Goal: Task Accomplishment & Management: Manage account settings

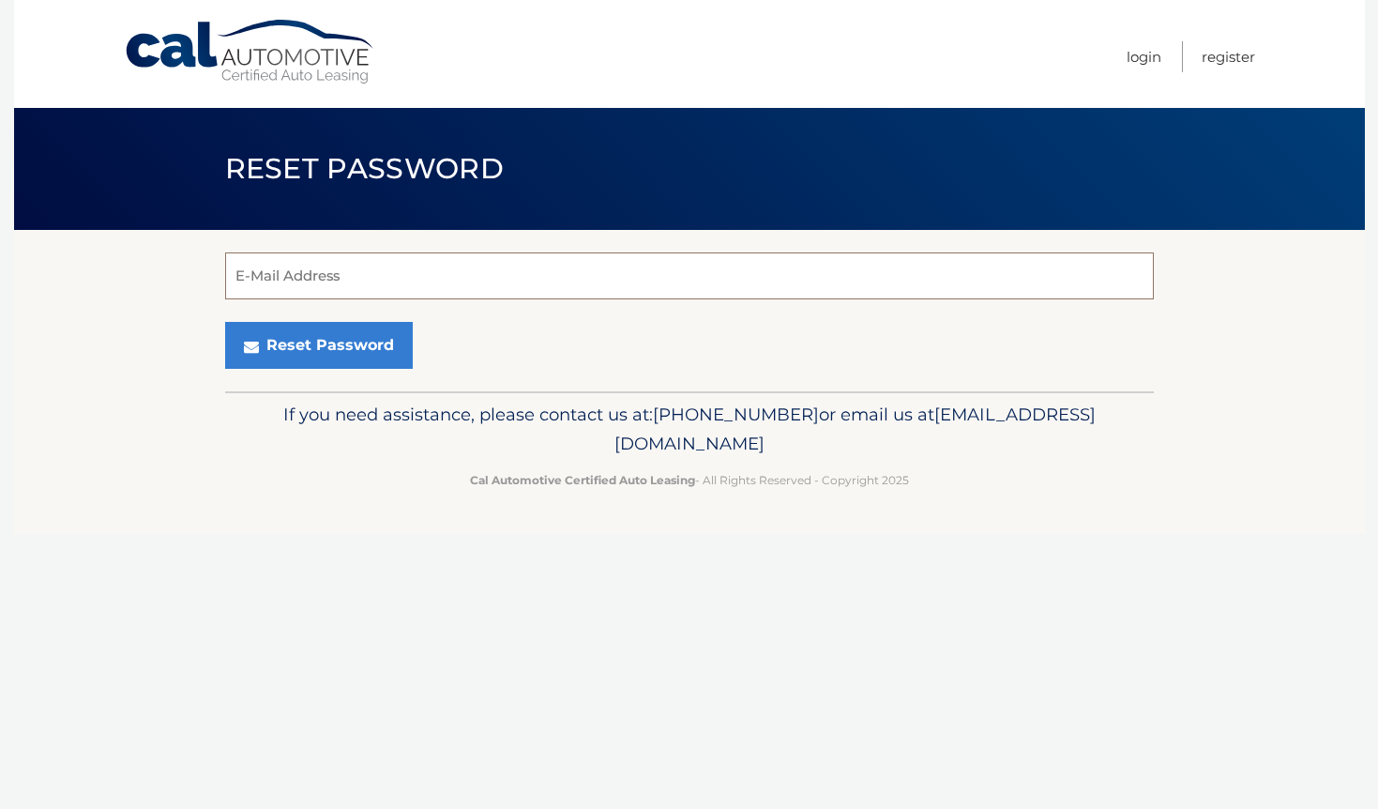
click at [348, 268] on input "E-Mail Address" at bounding box center [689, 275] width 929 height 47
type input "michelleorsi15@gmail.com"
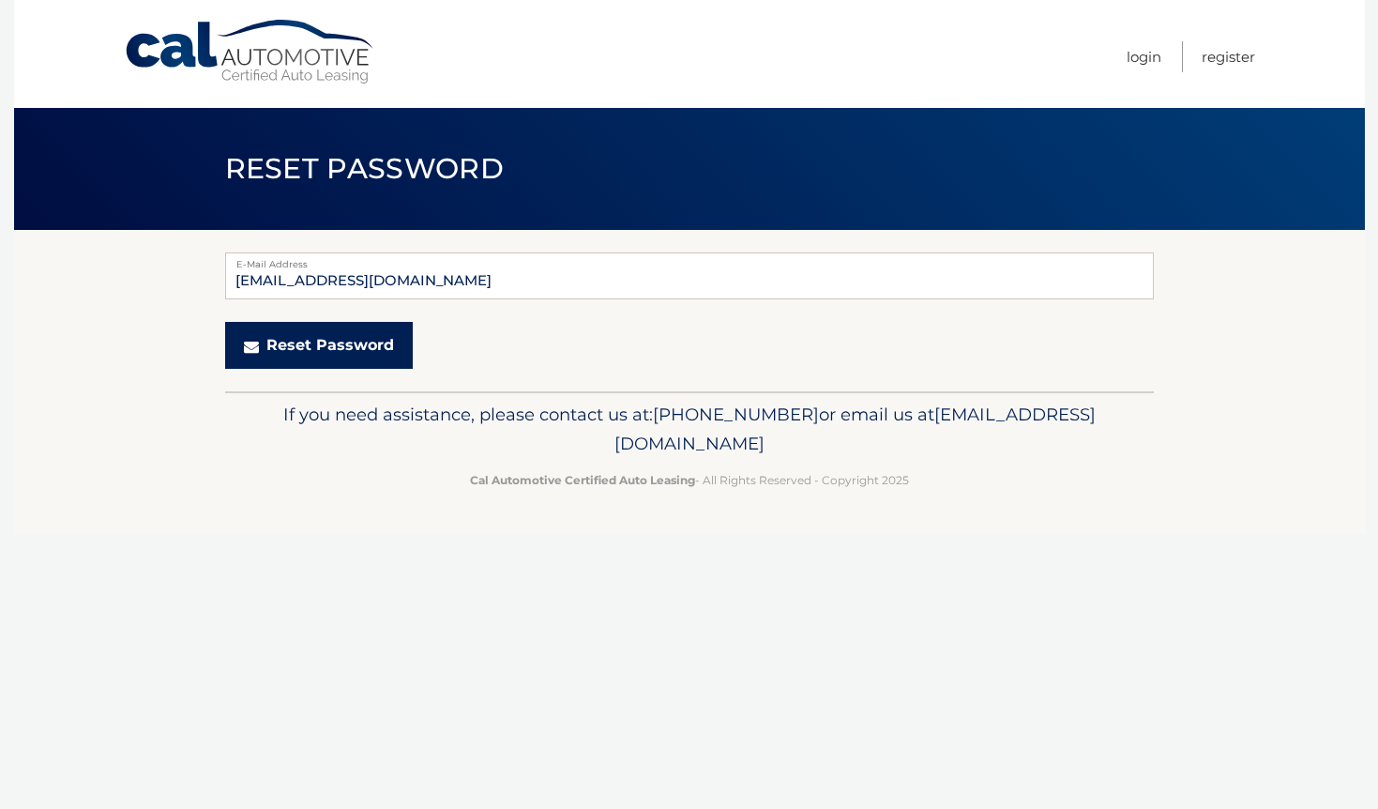
click at [316, 354] on button "Reset Password" at bounding box center [319, 345] width 188 height 47
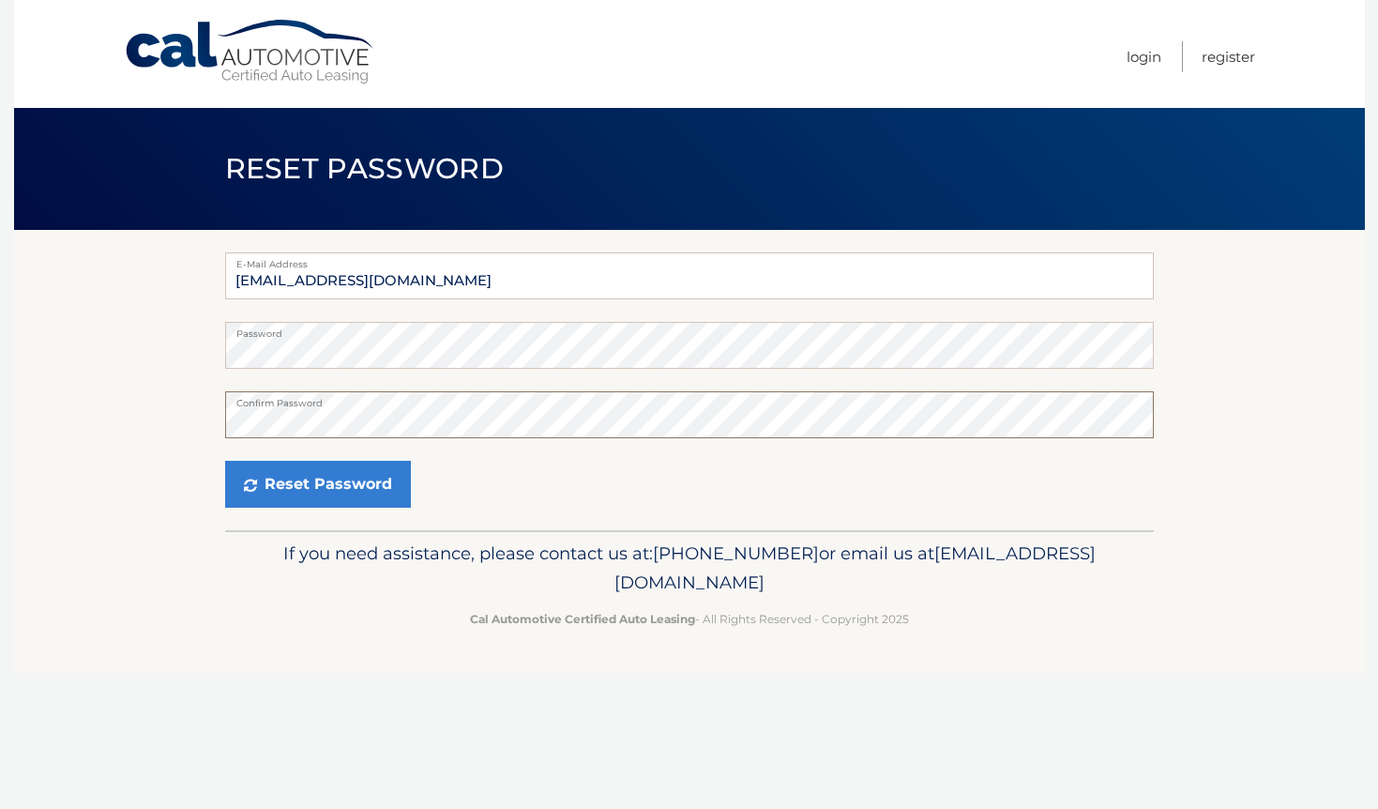
click at [225, 461] on button "Reset Password" at bounding box center [318, 484] width 186 height 47
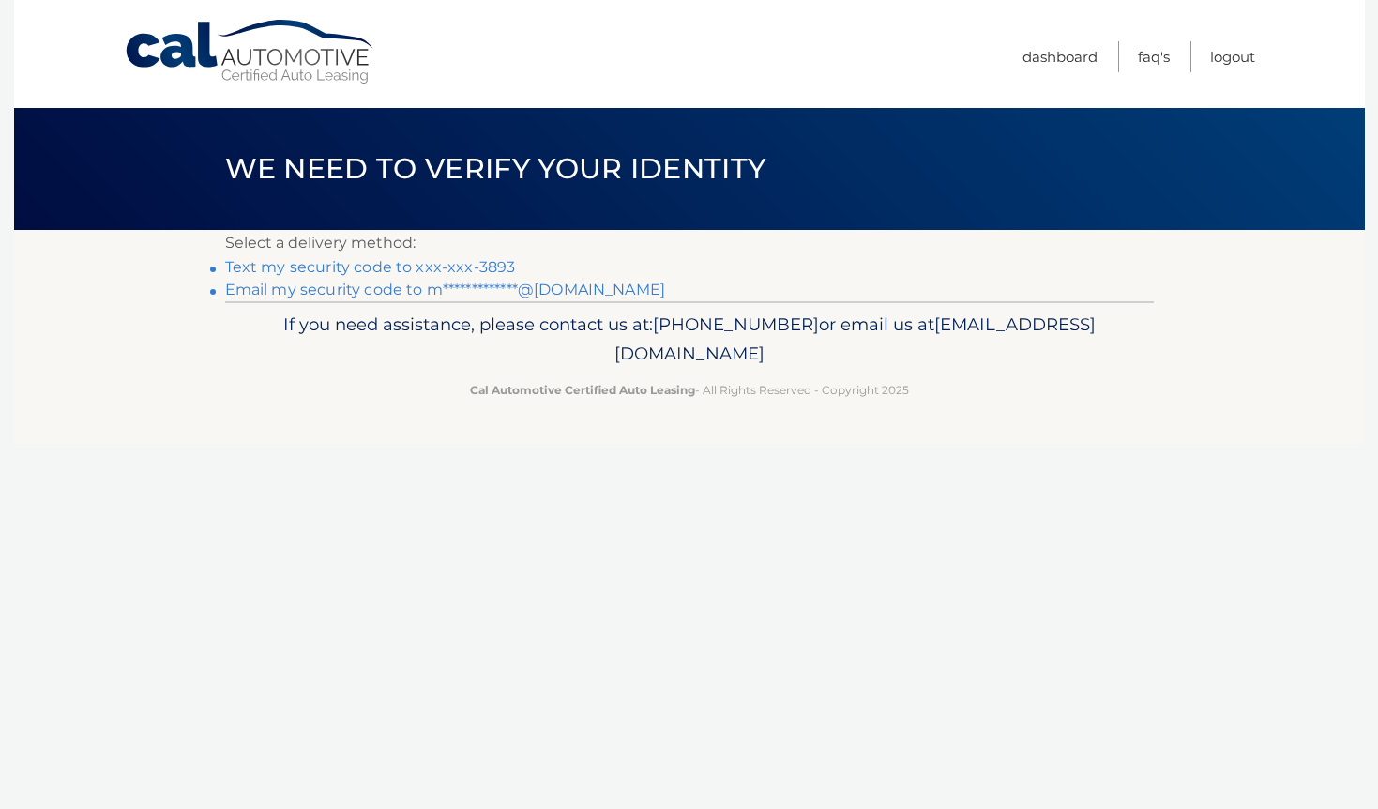
click at [428, 264] on link "Text my security code to xxx-xxx-3893" at bounding box center [370, 267] width 291 height 18
click at [191, 51] on link "Cal Automotive" at bounding box center [250, 52] width 253 height 67
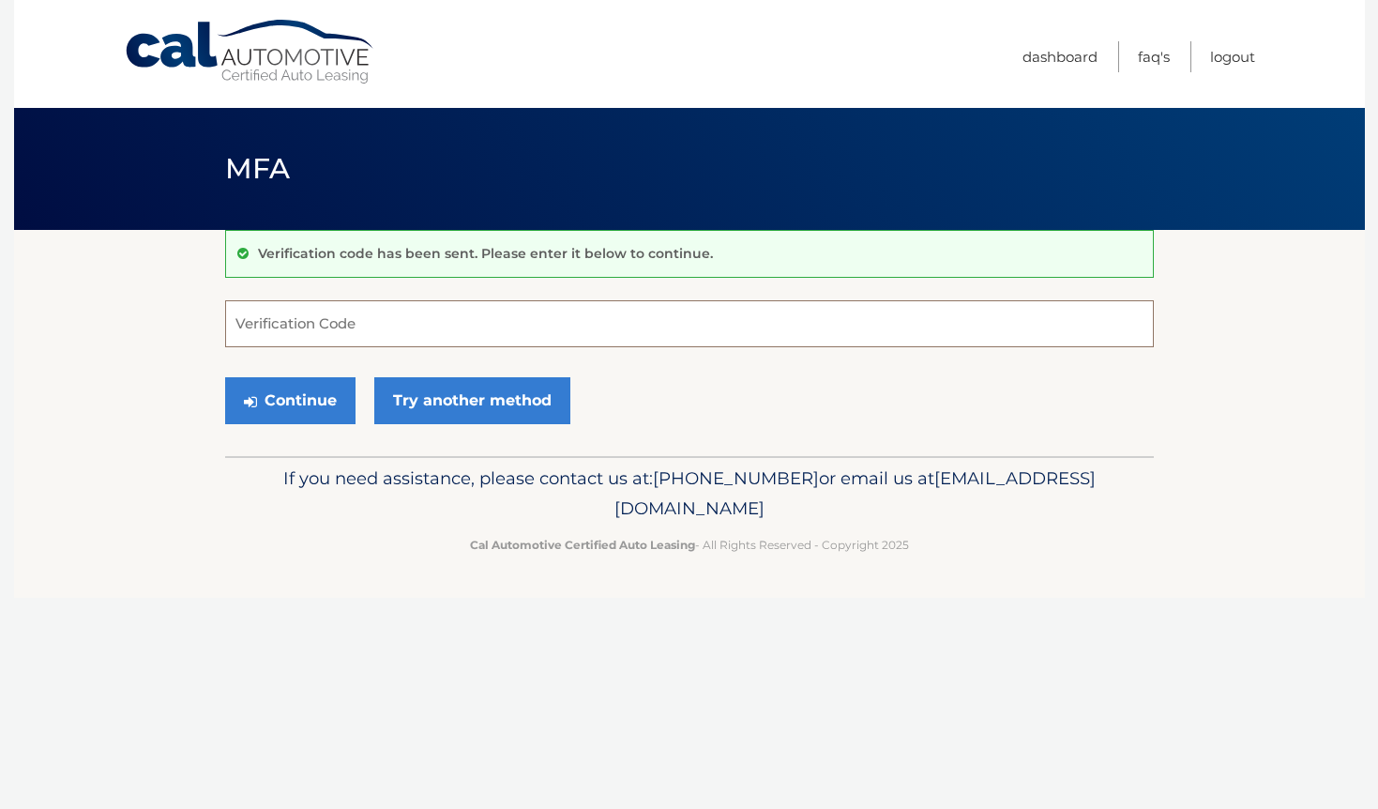
click at [711, 333] on input "Verification Code" at bounding box center [689, 323] width 929 height 47
type input "177931"
click at [225, 377] on button "Continue" at bounding box center [290, 400] width 130 height 47
click at [268, 406] on button "Continue" at bounding box center [290, 400] width 130 height 47
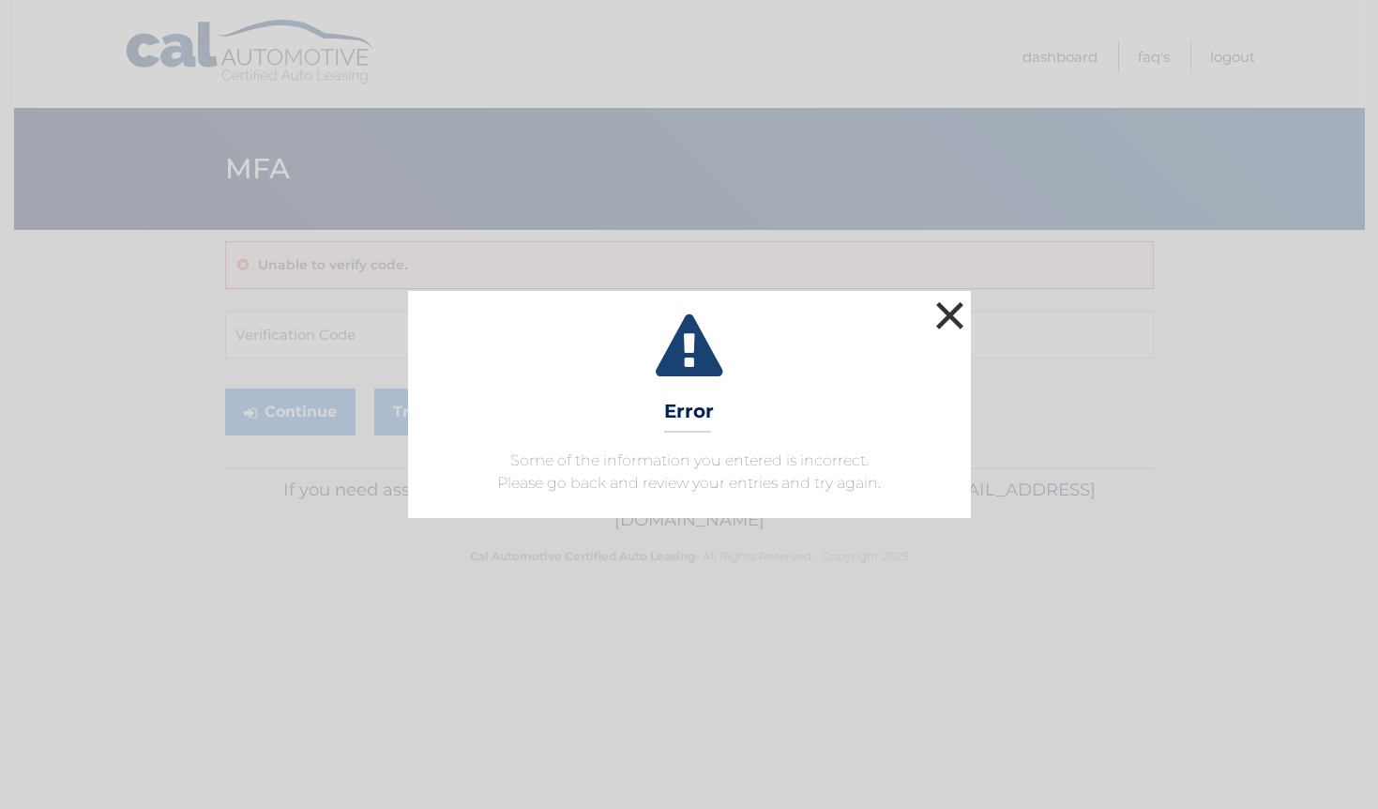
click at [951, 321] on button "×" at bounding box center [951, 315] width 38 height 38
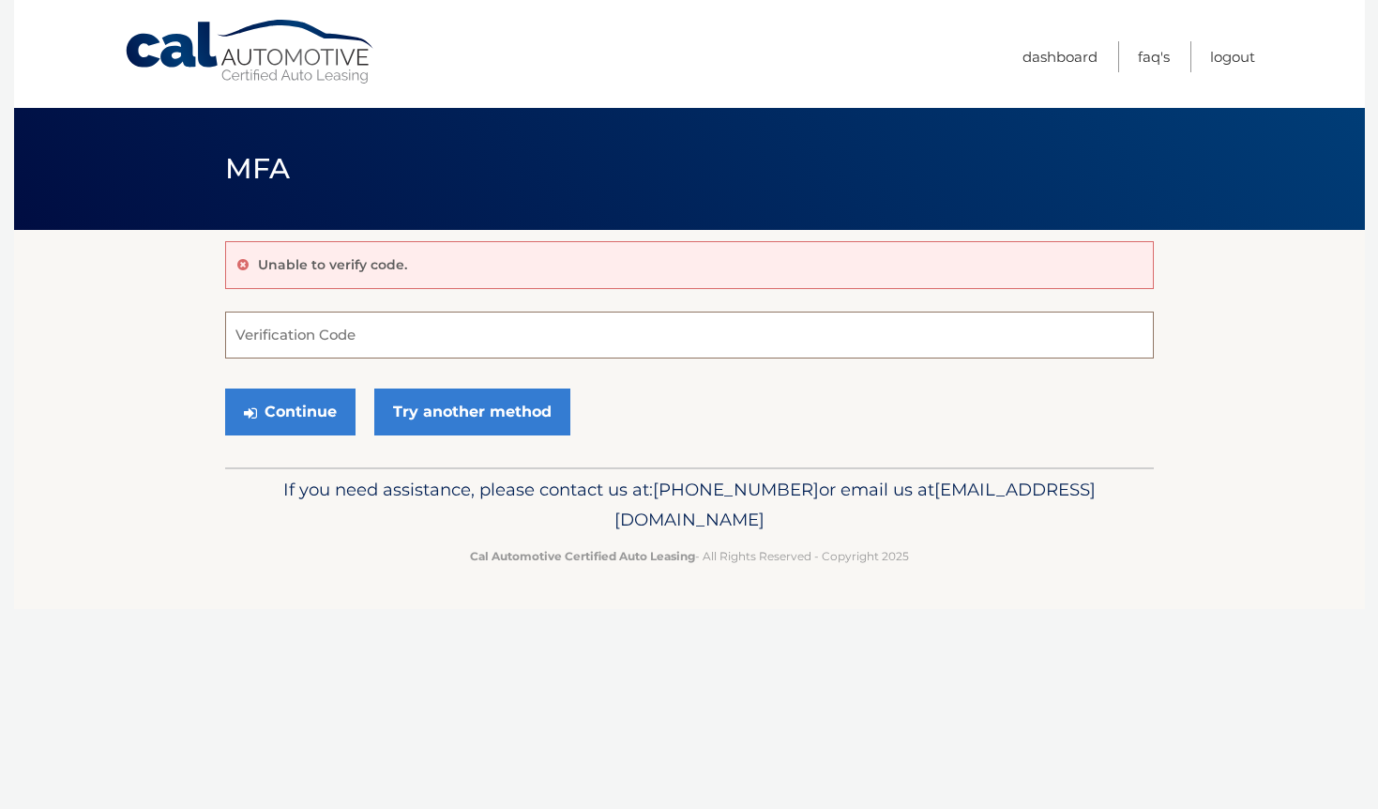
click at [478, 345] on input "Verification Code" at bounding box center [689, 334] width 929 height 47
type input "177931"
click at [284, 430] on button "Continue" at bounding box center [290, 411] width 130 height 47
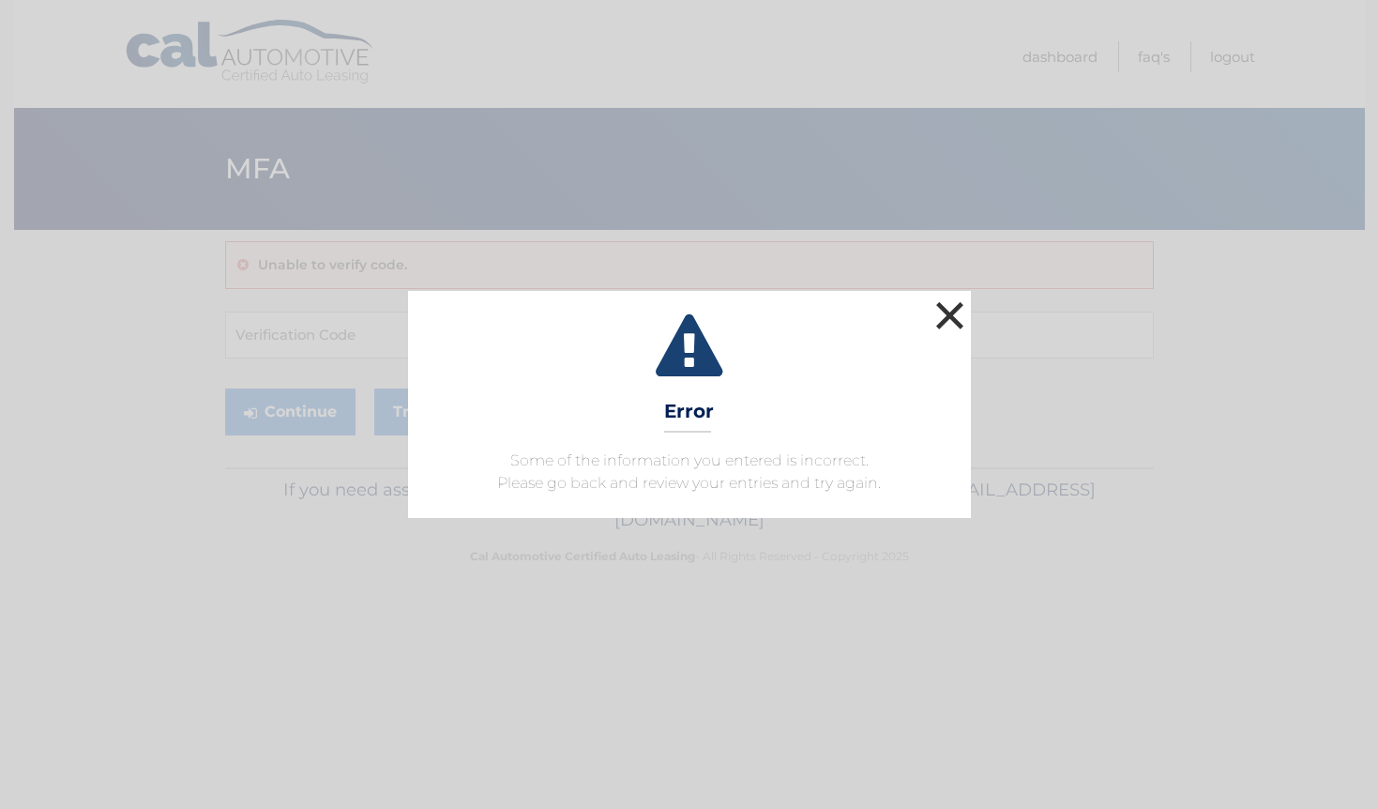
click at [947, 302] on button "×" at bounding box center [951, 315] width 38 height 38
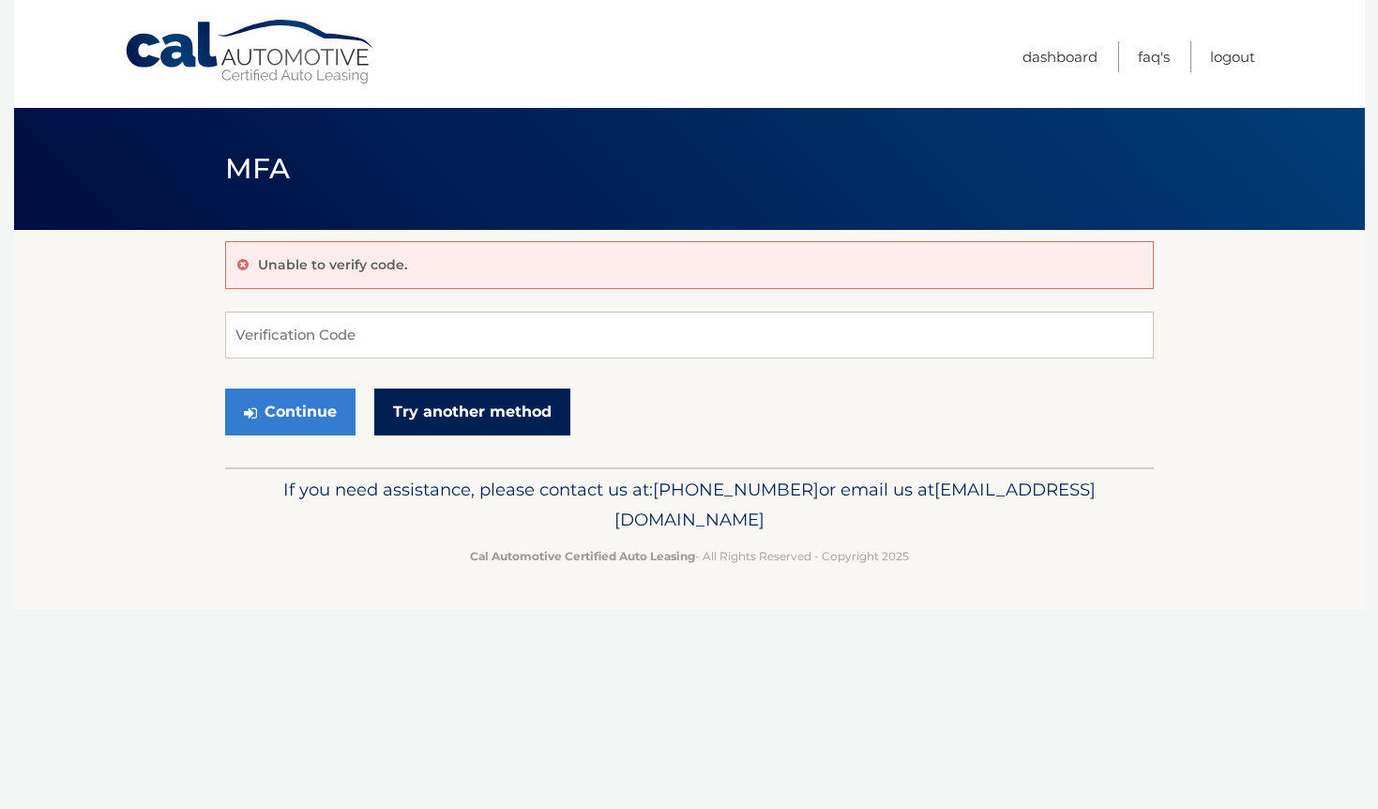
click at [515, 415] on link "Try another method" at bounding box center [472, 411] width 196 height 47
click at [281, 333] on input "Verification Code" at bounding box center [689, 334] width 929 height 47
paste input "971734"
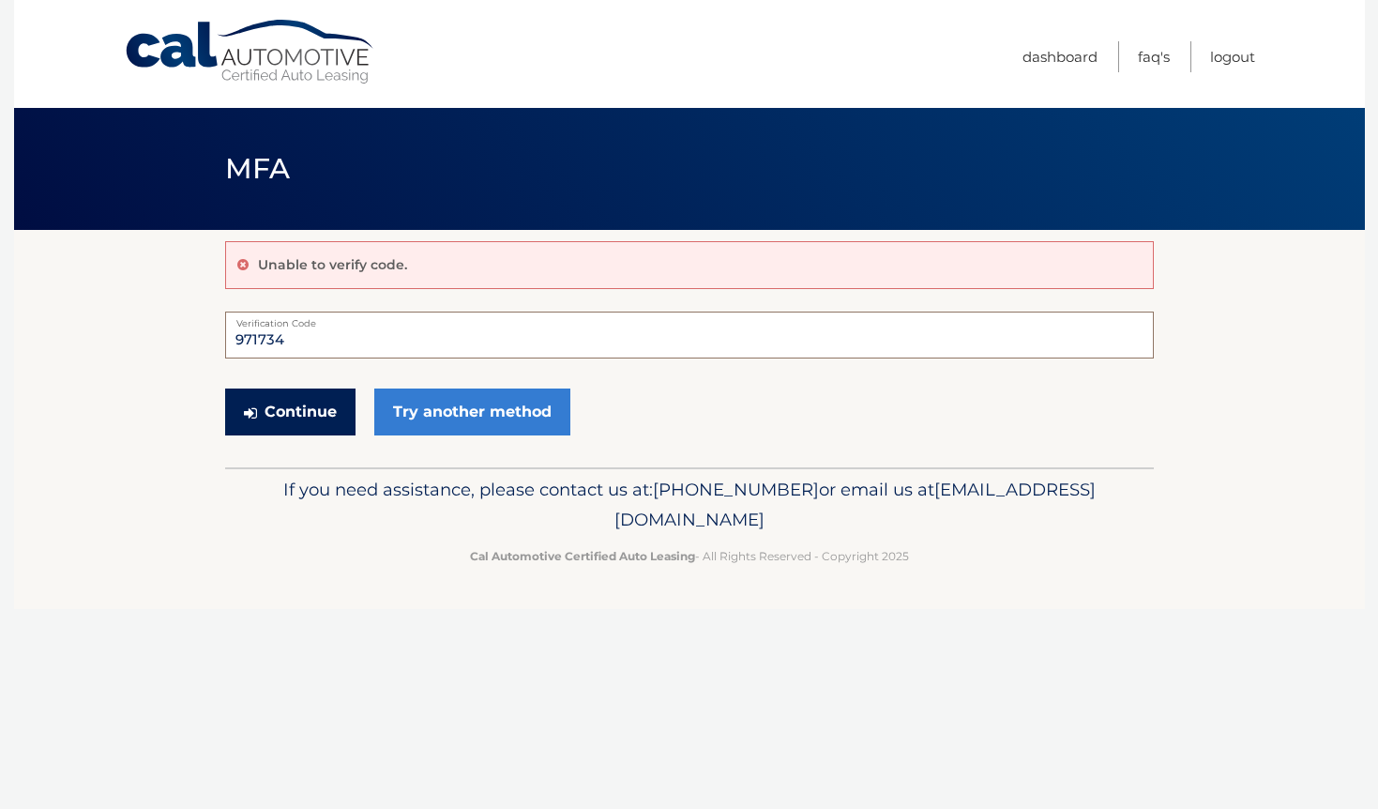
type input "971734"
click at [302, 410] on button "Continue" at bounding box center [290, 411] width 130 height 47
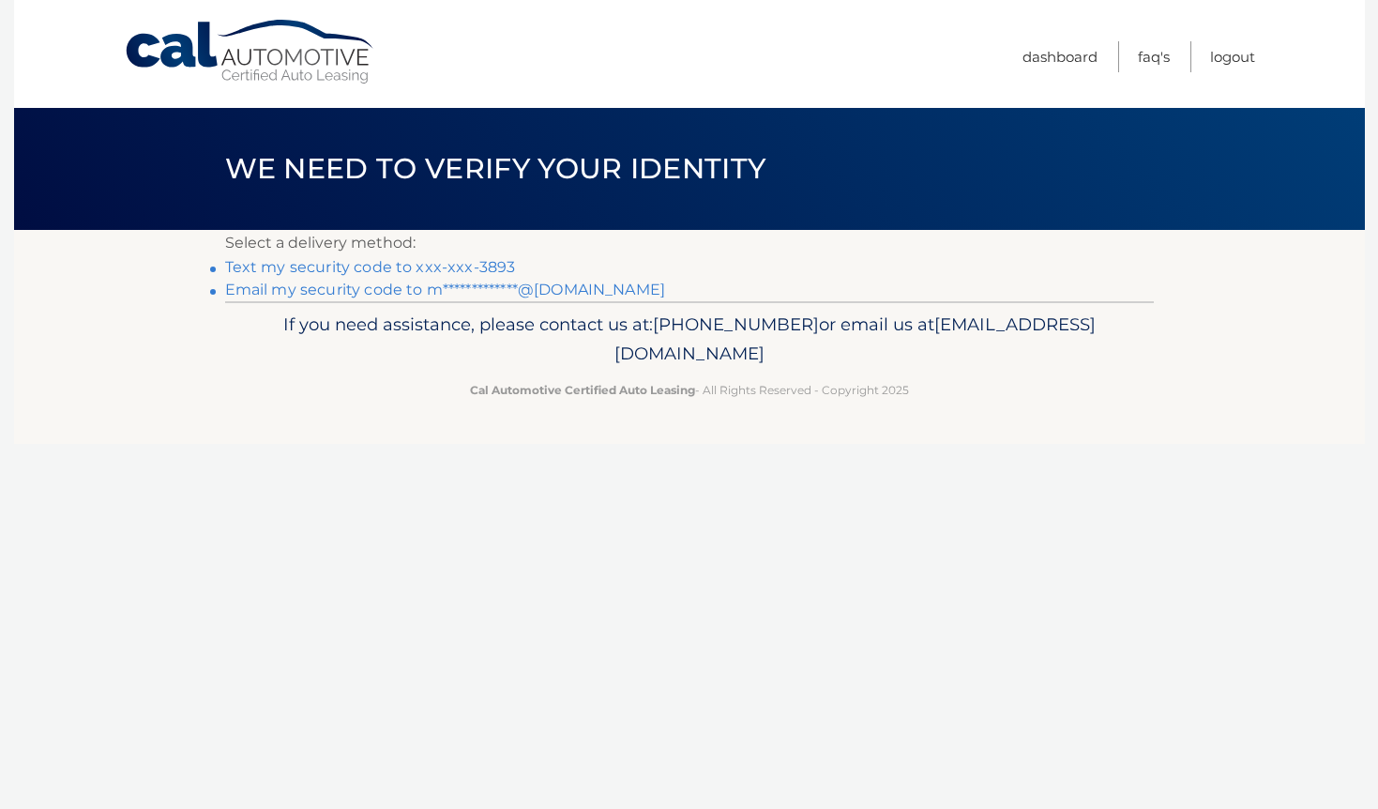
click at [343, 289] on link "**********" at bounding box center [445, 289] width 441 height 18
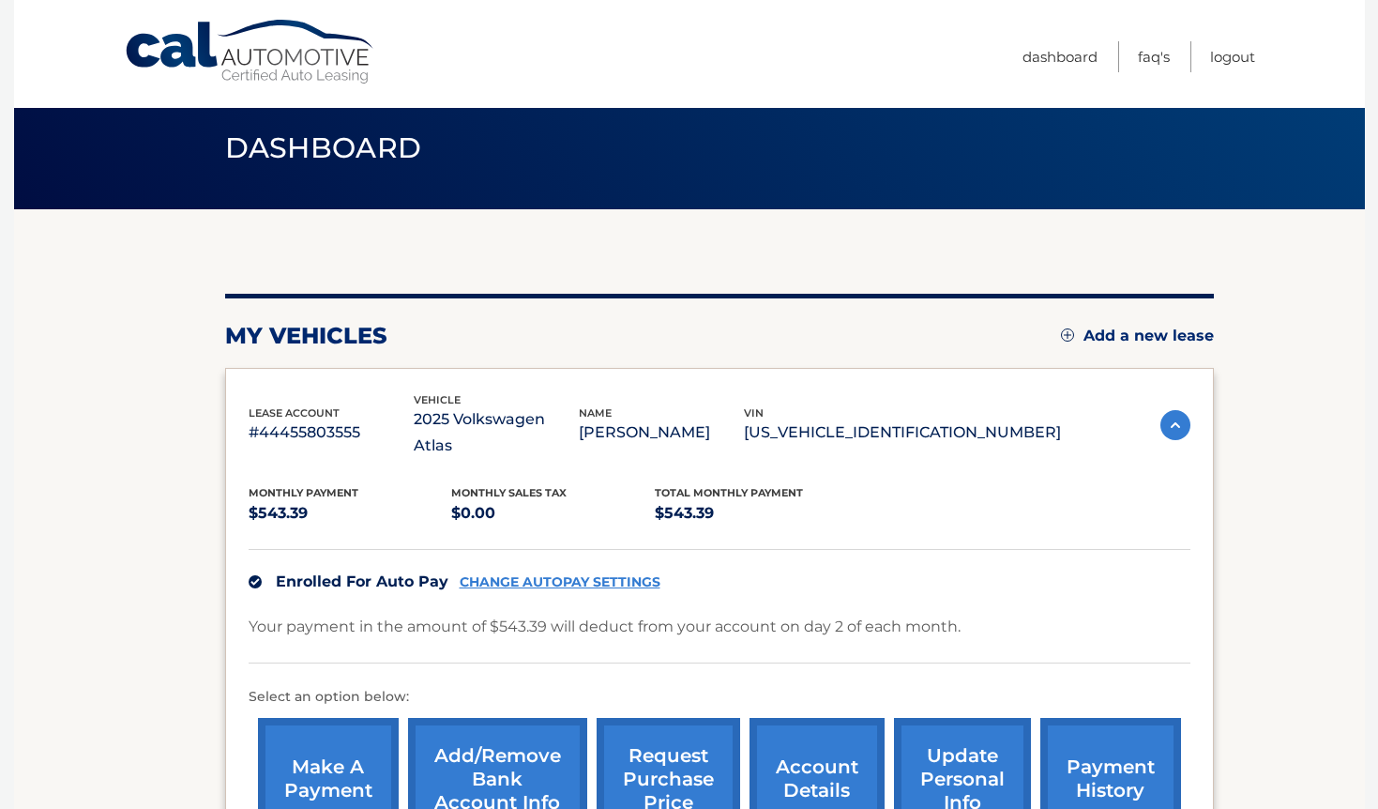
scroll to position [20, 0]
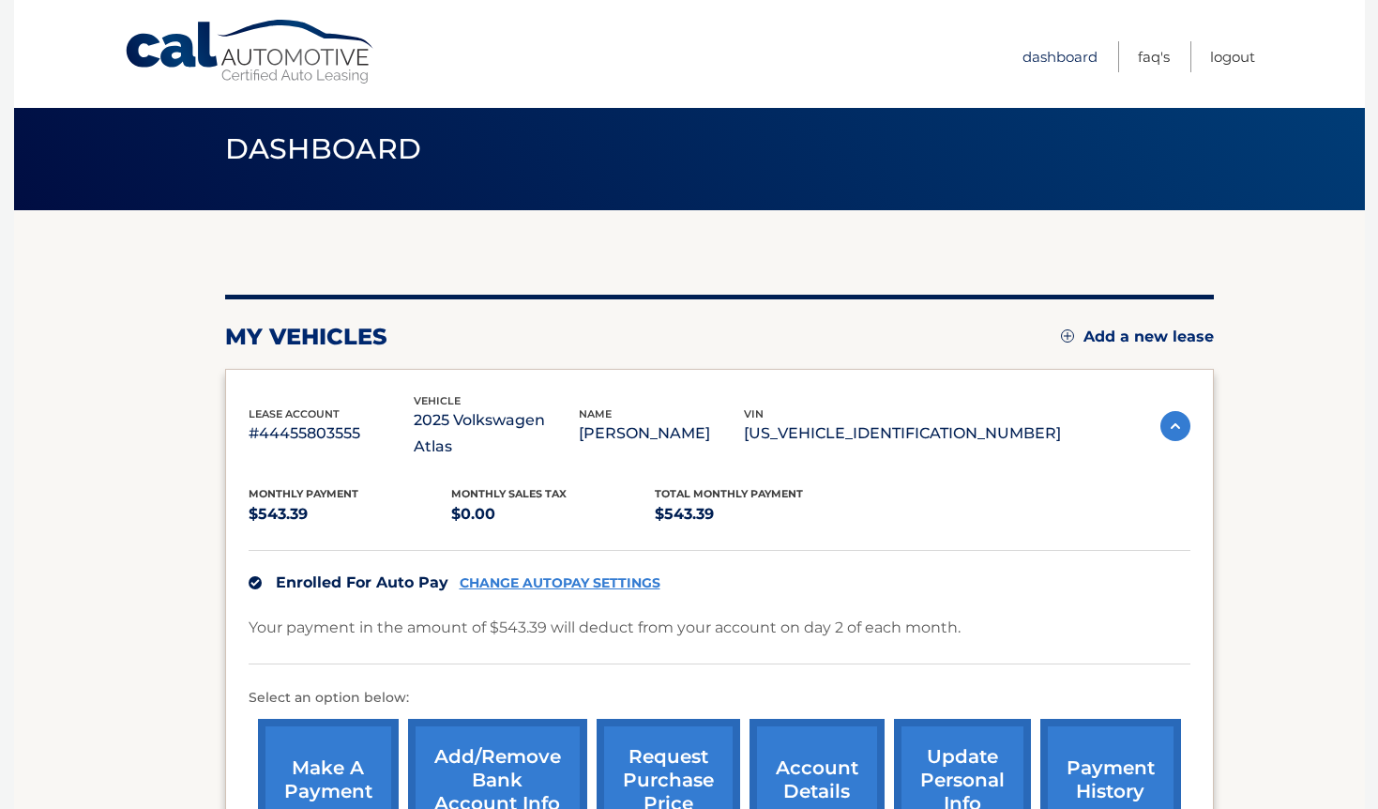
click at [1048, 45] on link "Dashboard" at bounding box center [1060, 56] width 75 height 31
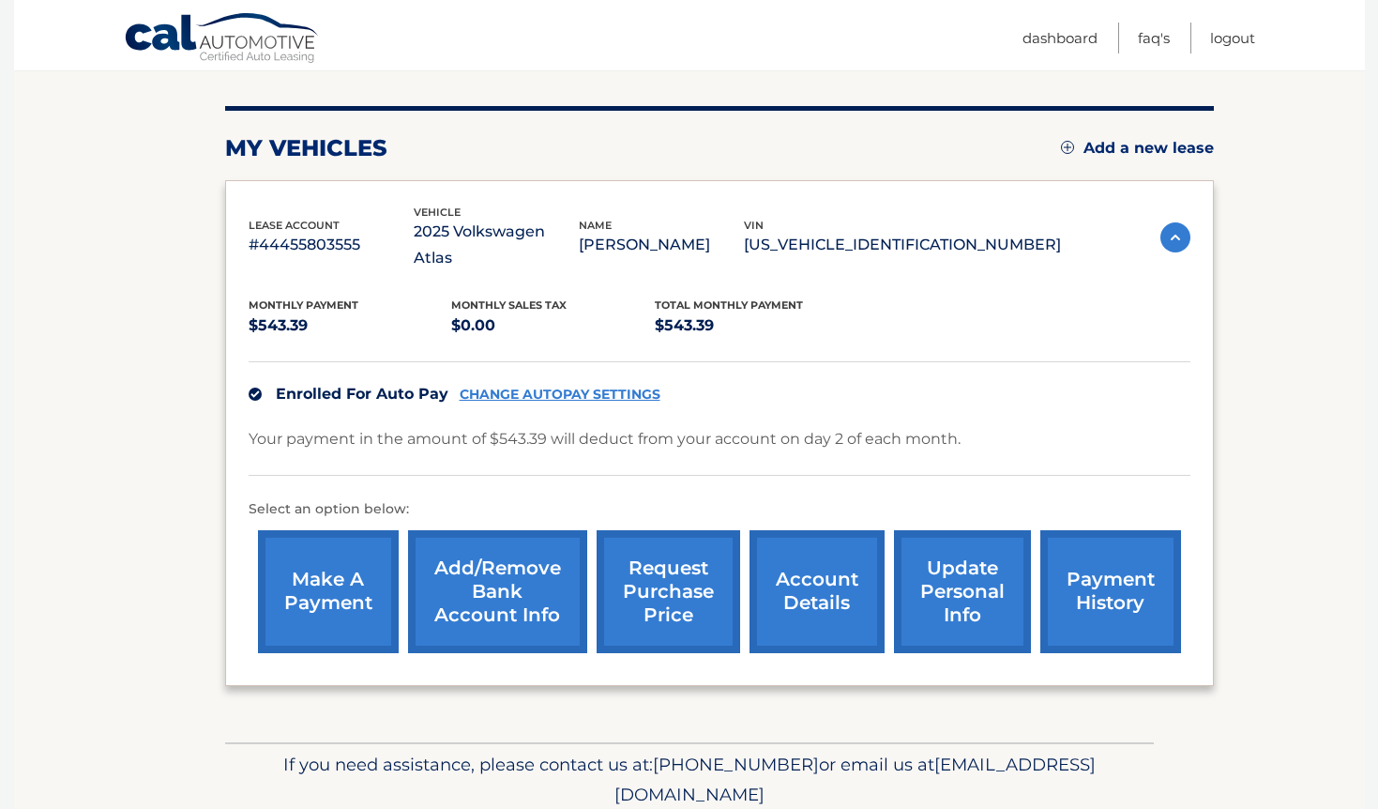
scroll to position [210, 0]
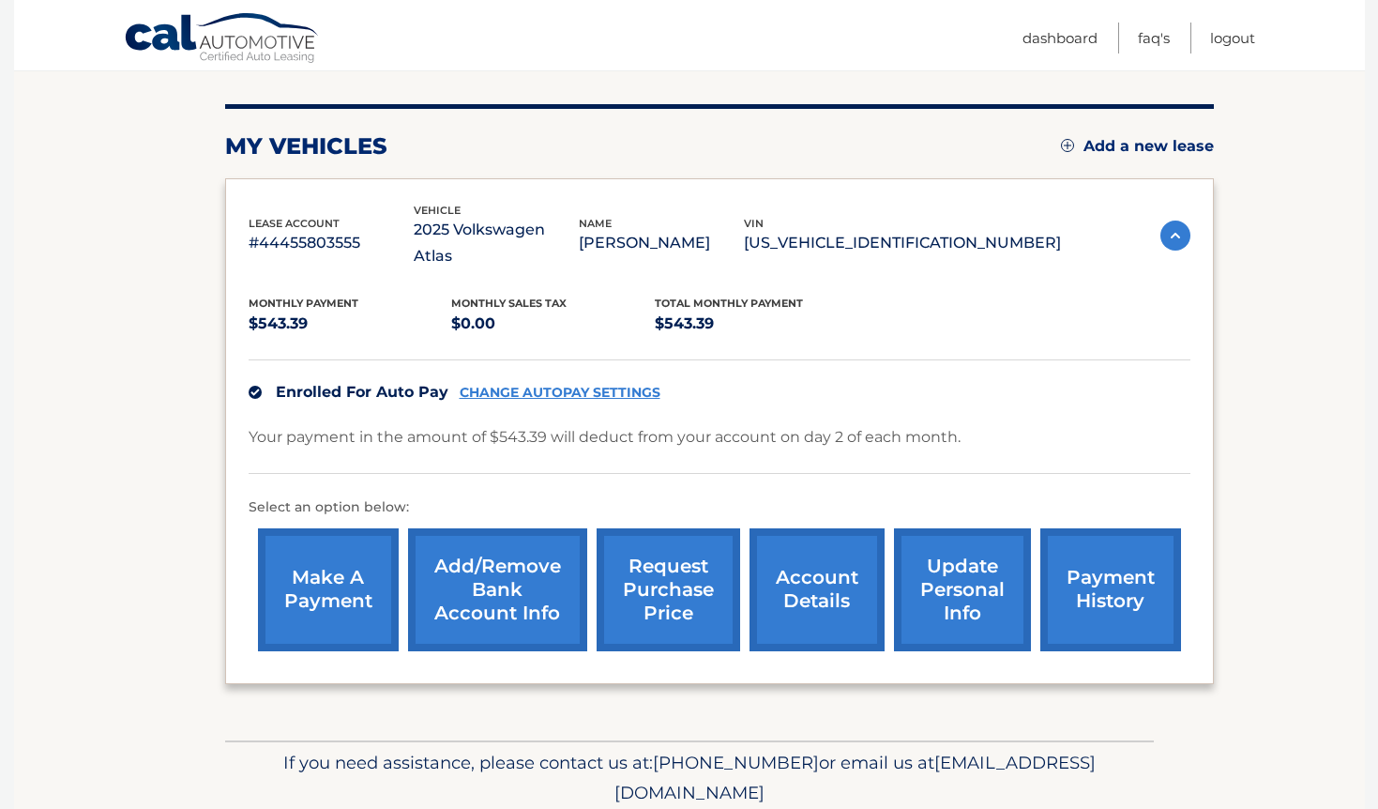
click at [697, 568] on link "request purchase price" at bounding box center [669, 589] width 144 height 123
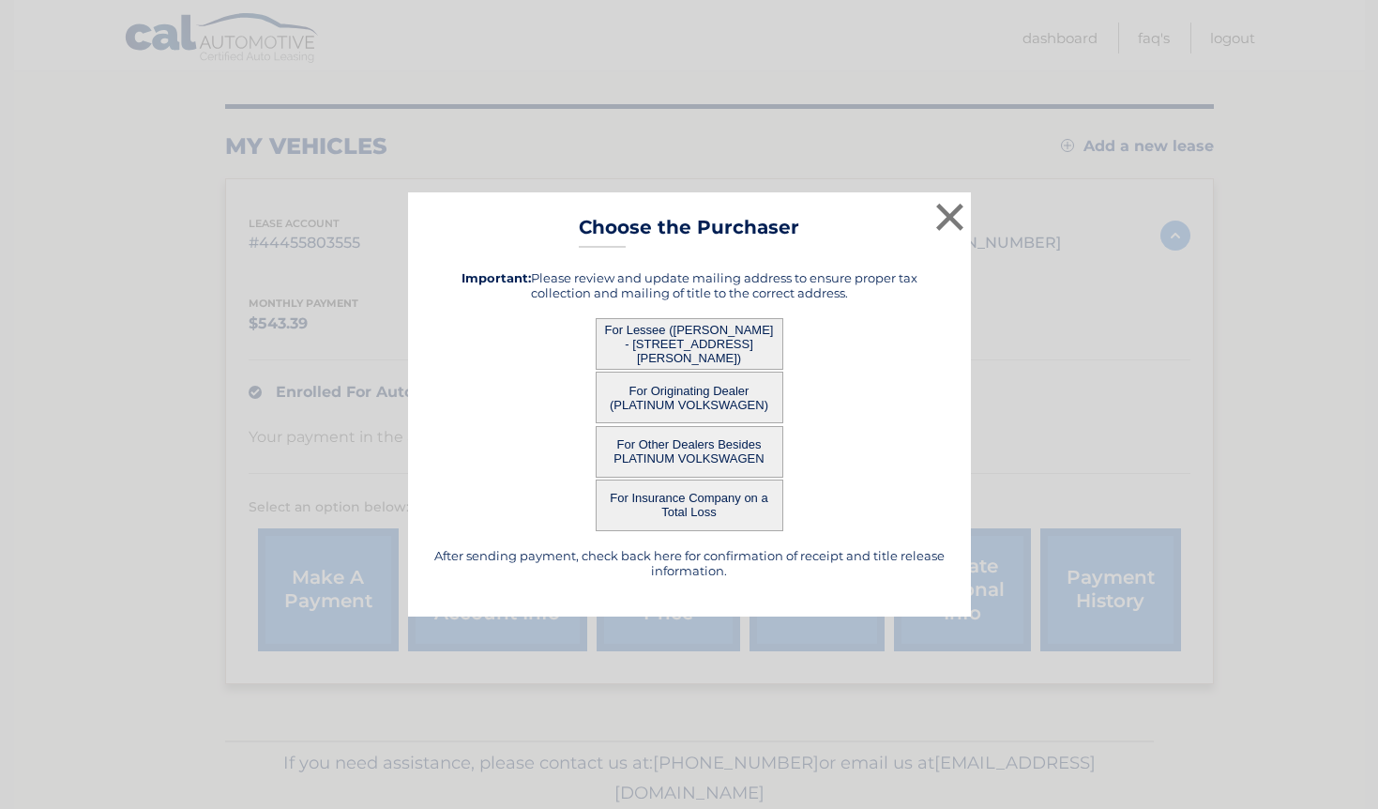
click at [684, 347] on button "For Lessee ([PERSON_NAME] - [STREET_ADDRESS][PERSON_NAME])" at bounding box center [690, 344] width 188 height 52
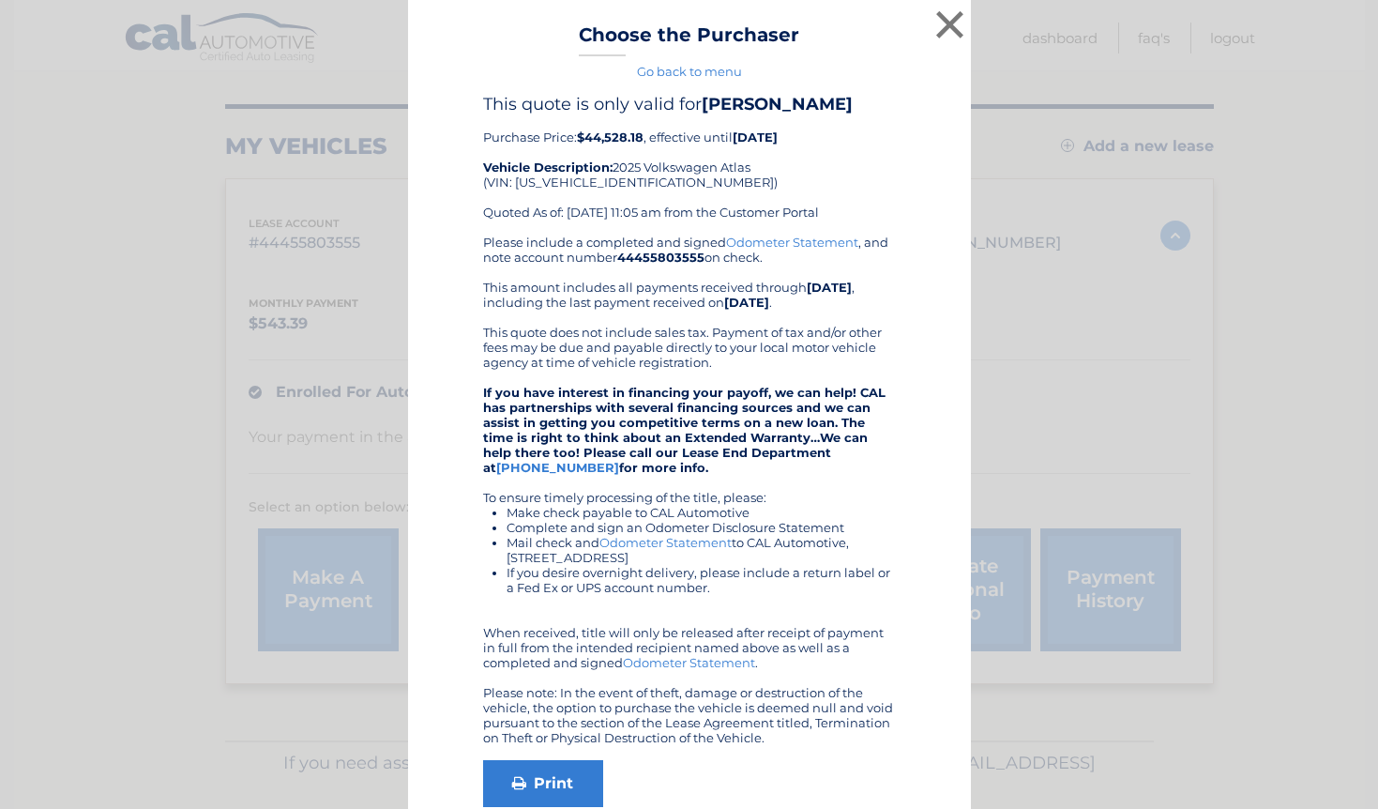
click at [735, 332] on div "Please include a completed and signed Odometer Statement , and note account num…" at bounding box center [689, 490] width 413 height 510
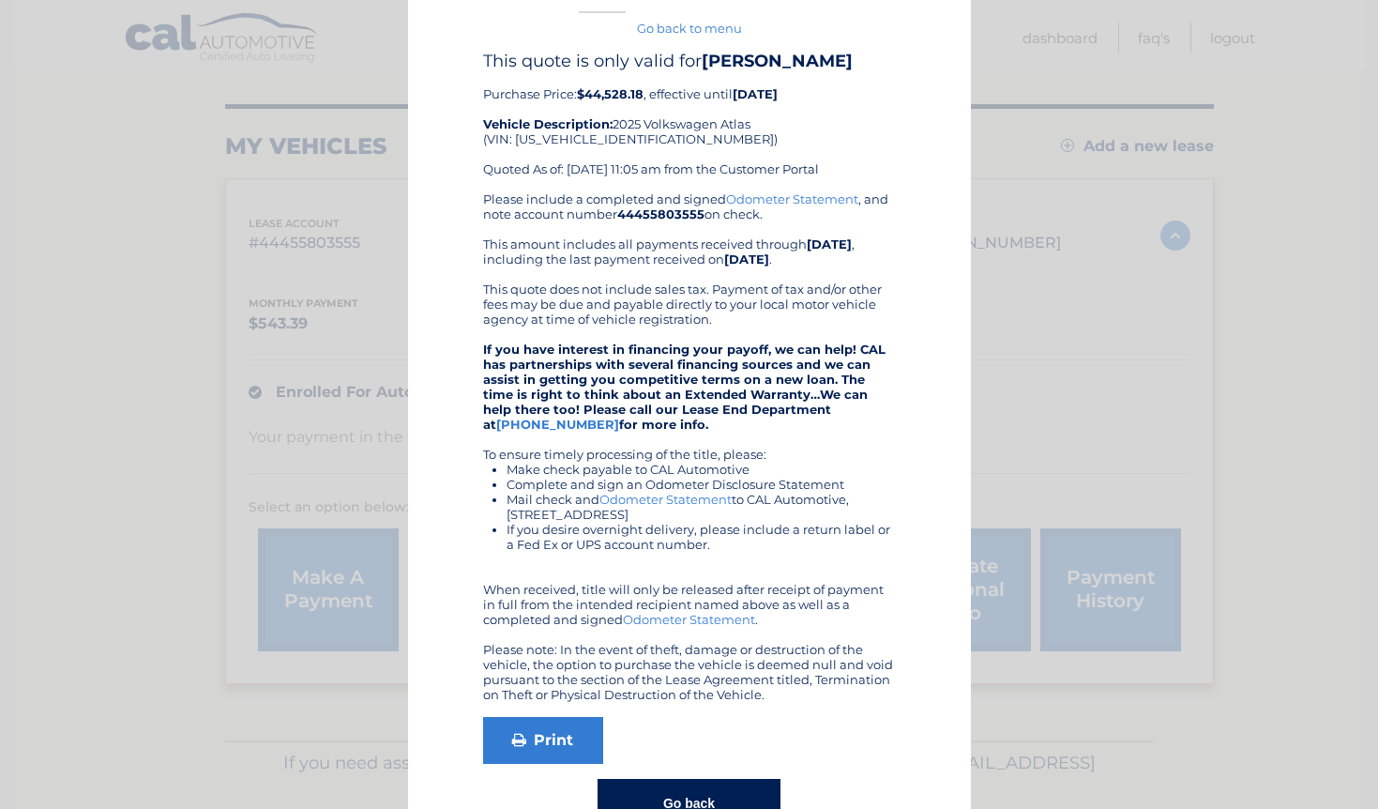
scroll to position [0, 0]
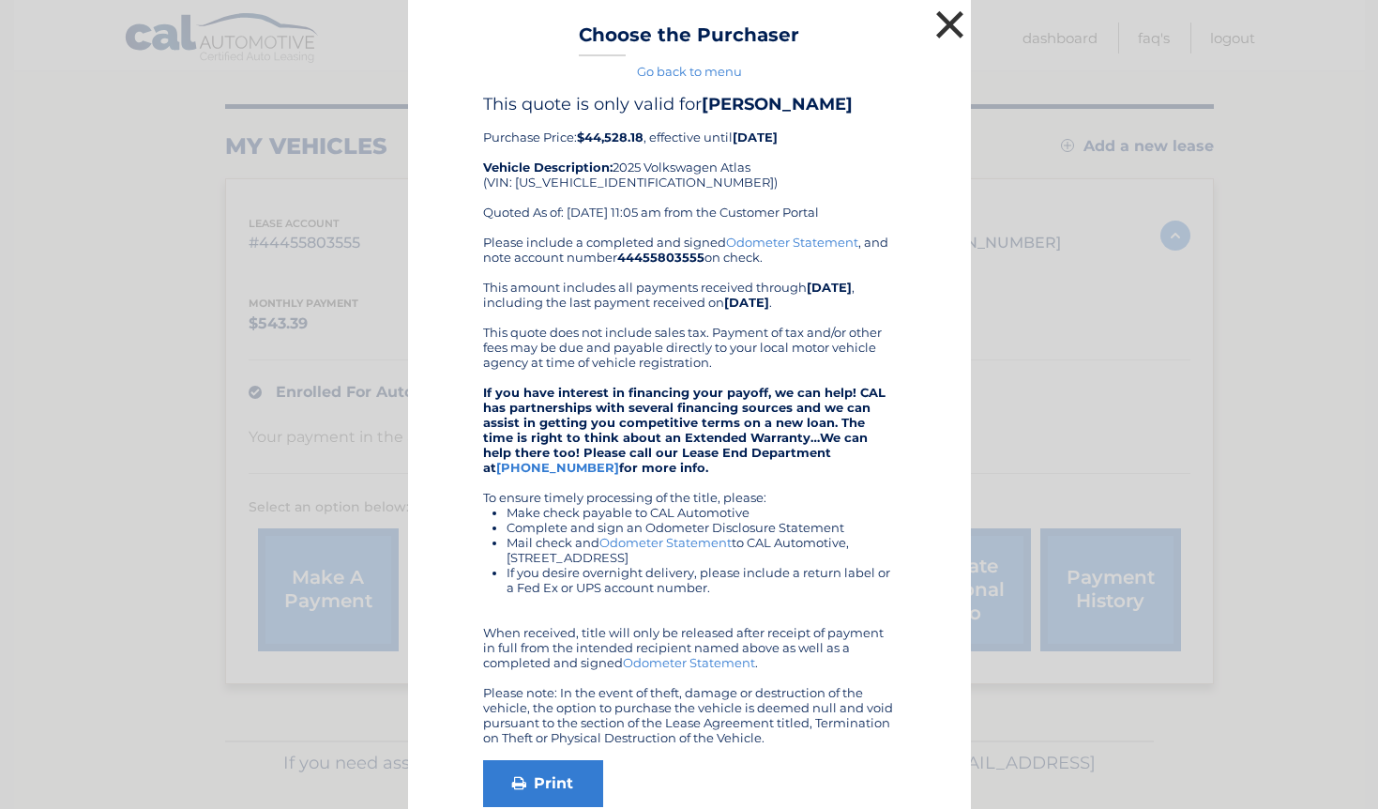
click at [940, 25] on button "×" at bounding box center [951, 25] width 38 height 38
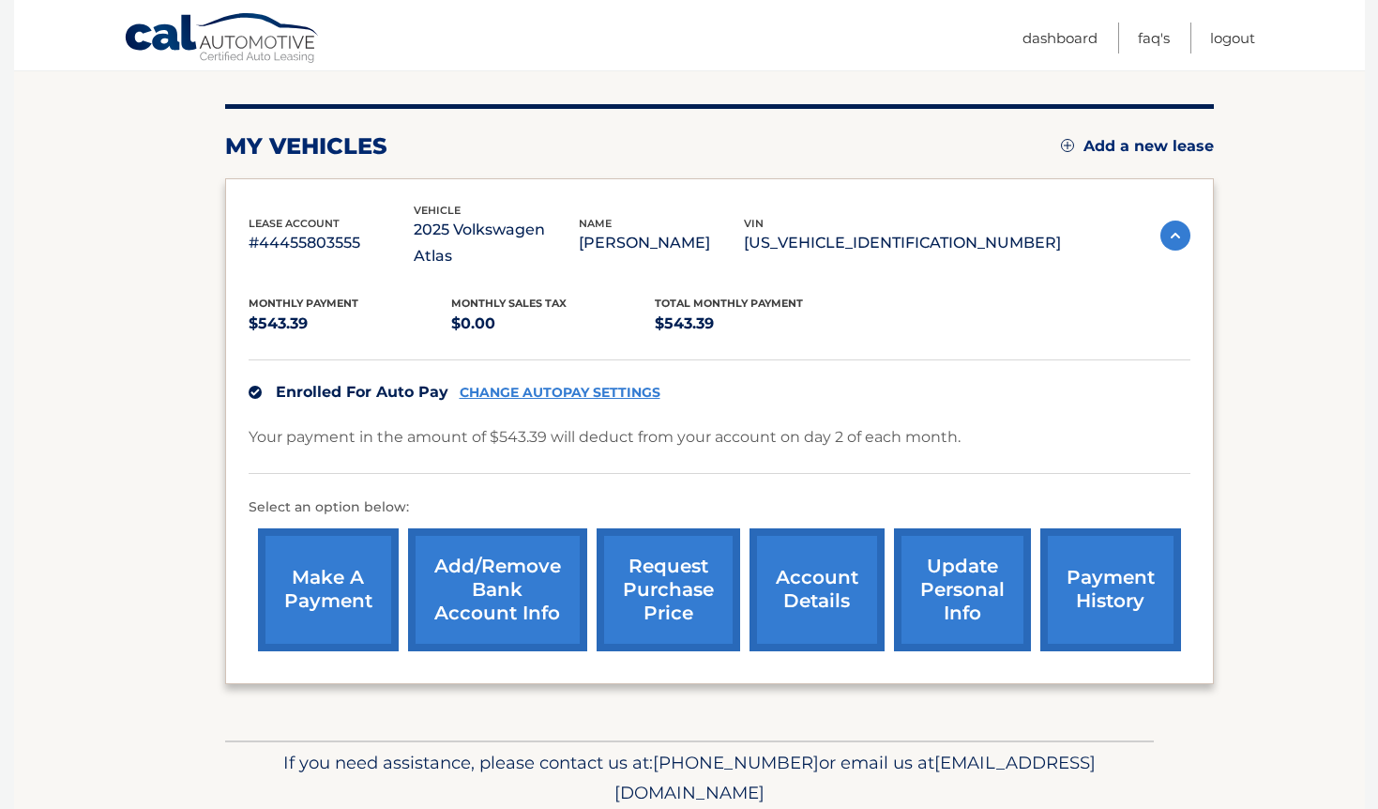
click at [810, 560] on link "account details" at bounding box center [817, 589] width 135 height 123
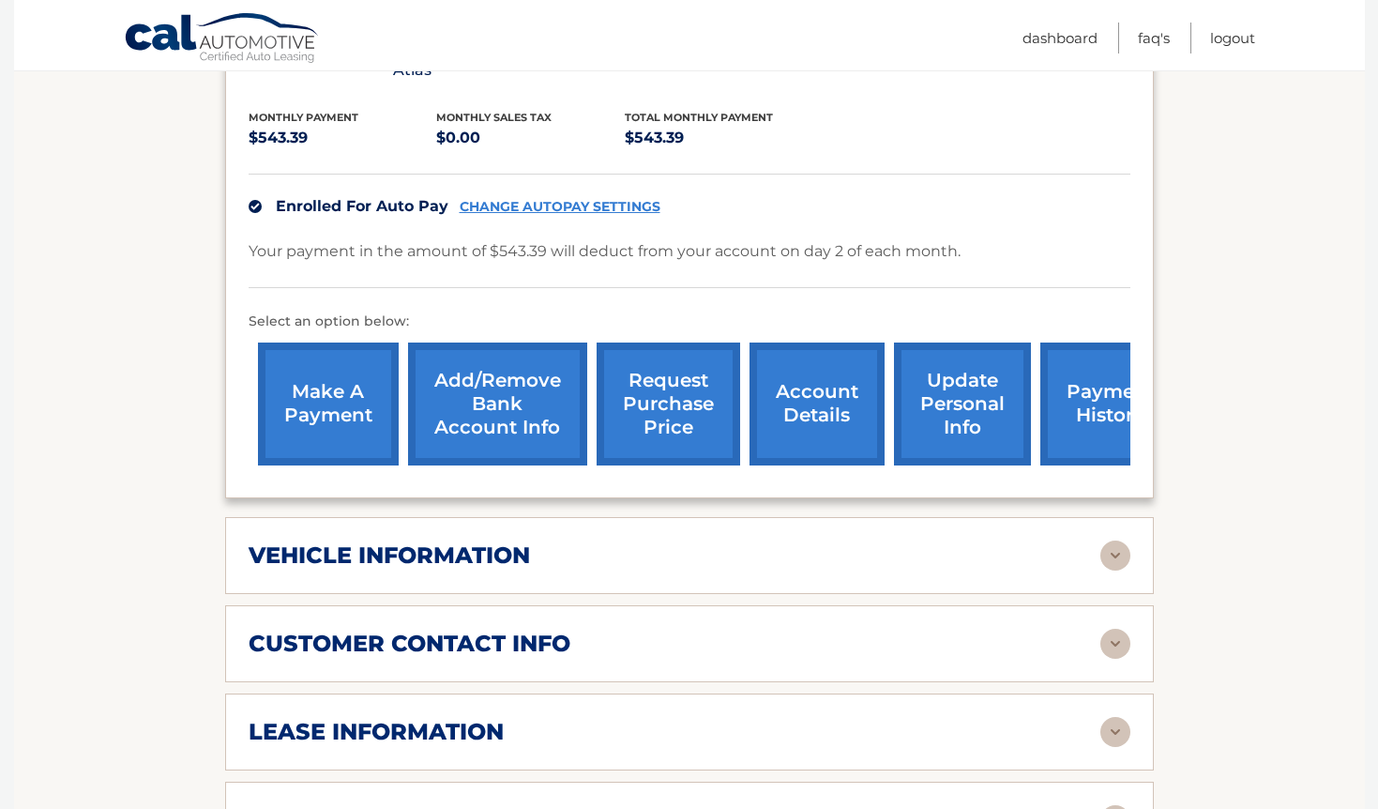
scroll to position [573, 0]
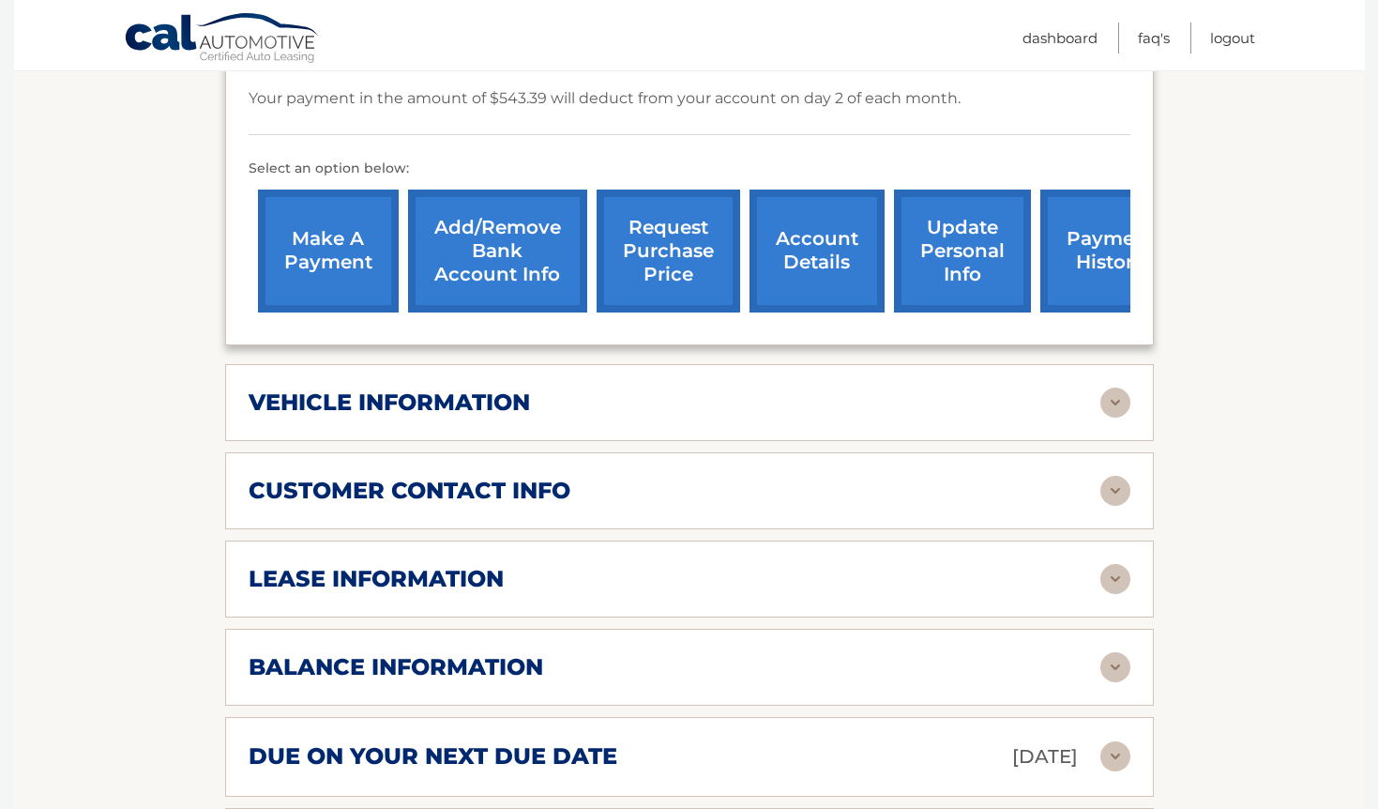
click at [295, 388] on h2 "vehicle information" at bounding box center [389, 402] width 281 height 28
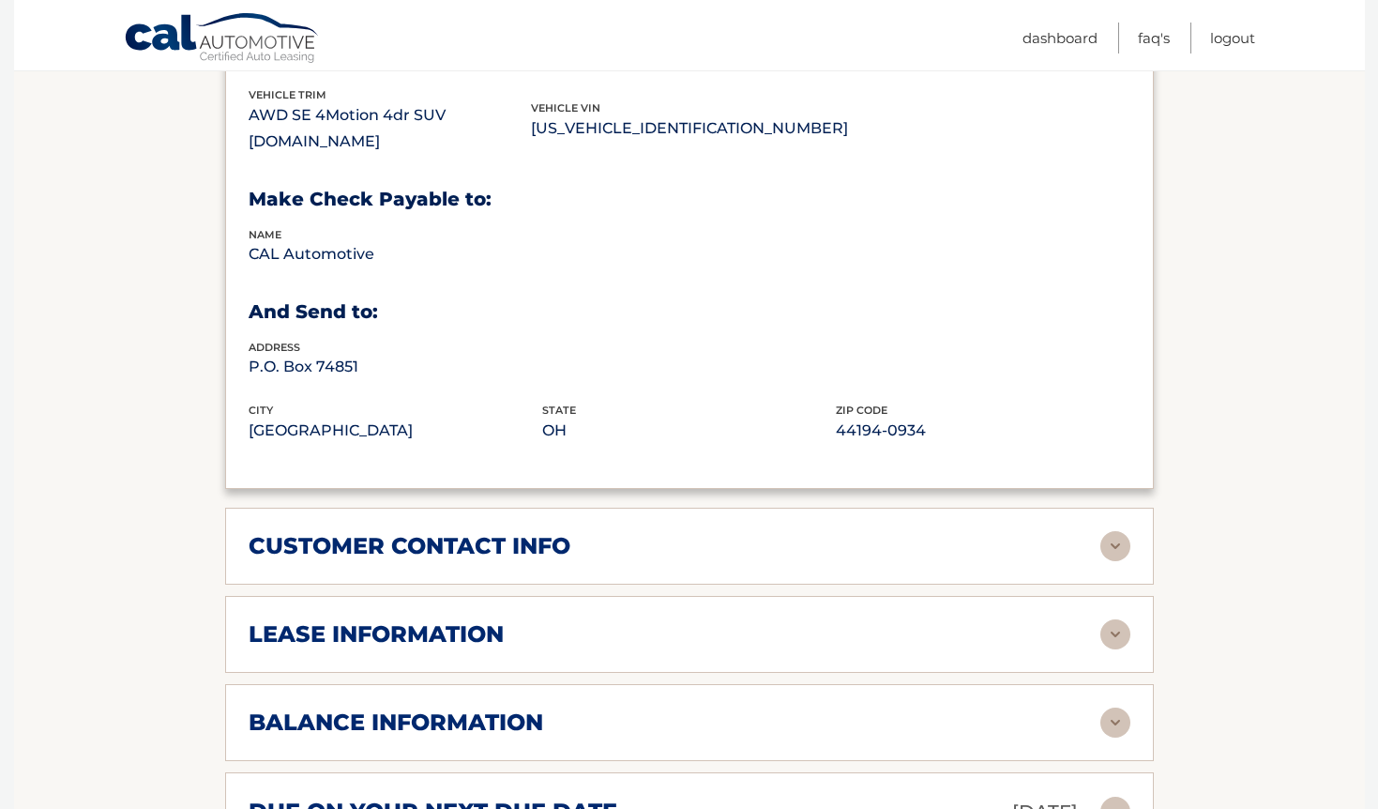
click at [335, 532] on h2 "customer contact info" at bounding box center [410, 546] width 322 height 28
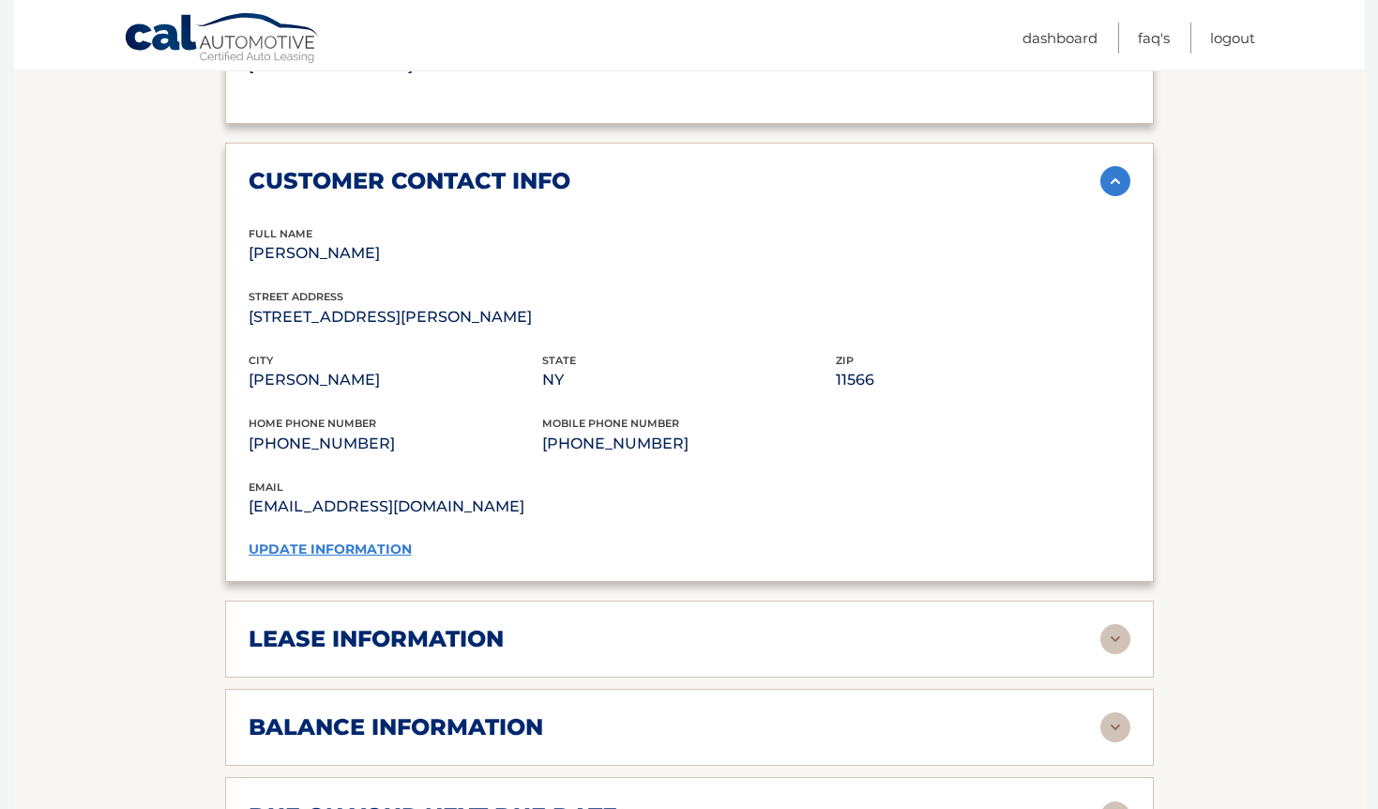
scroll to position [1371, 0]
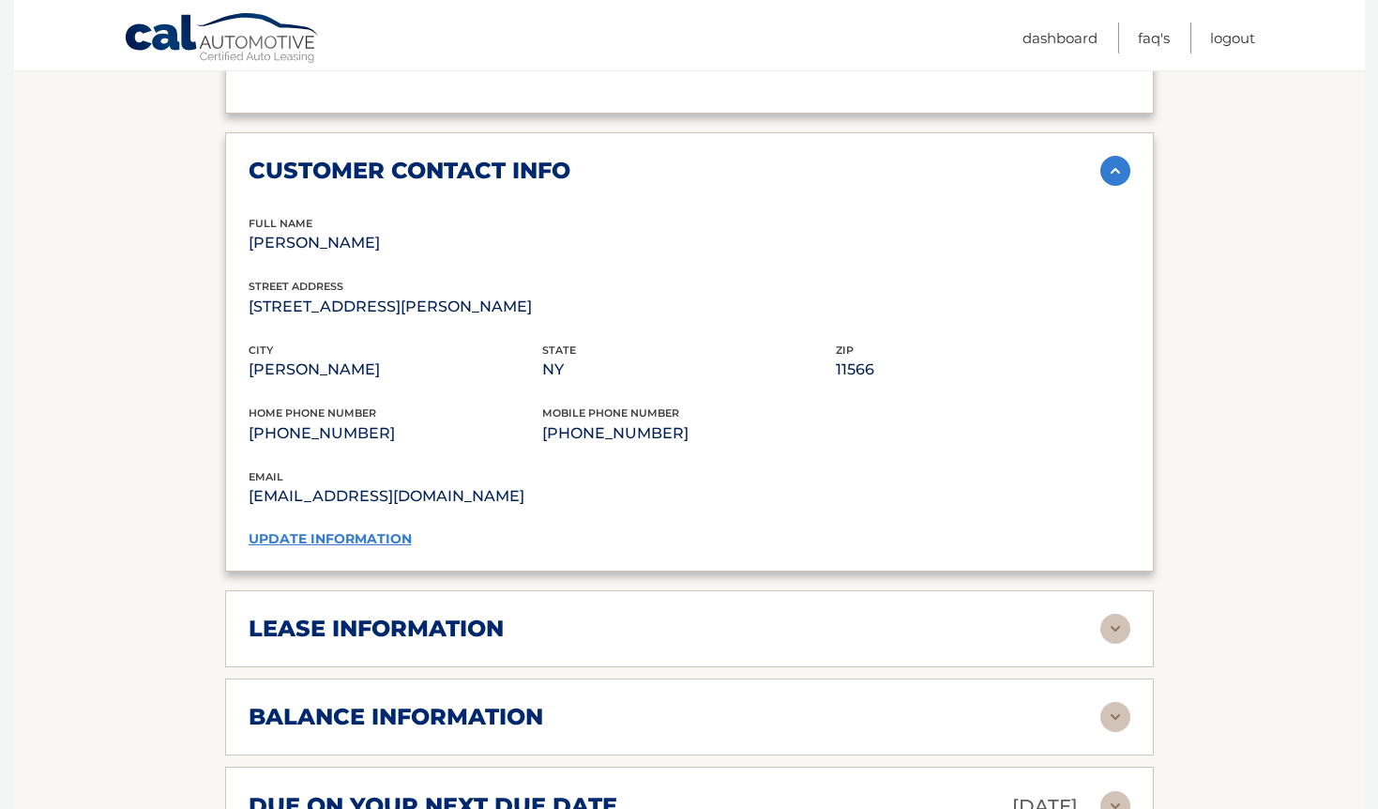
click at [334, 614] on h2 "lease information" at bounding box center [376, 628] width 255 height 28
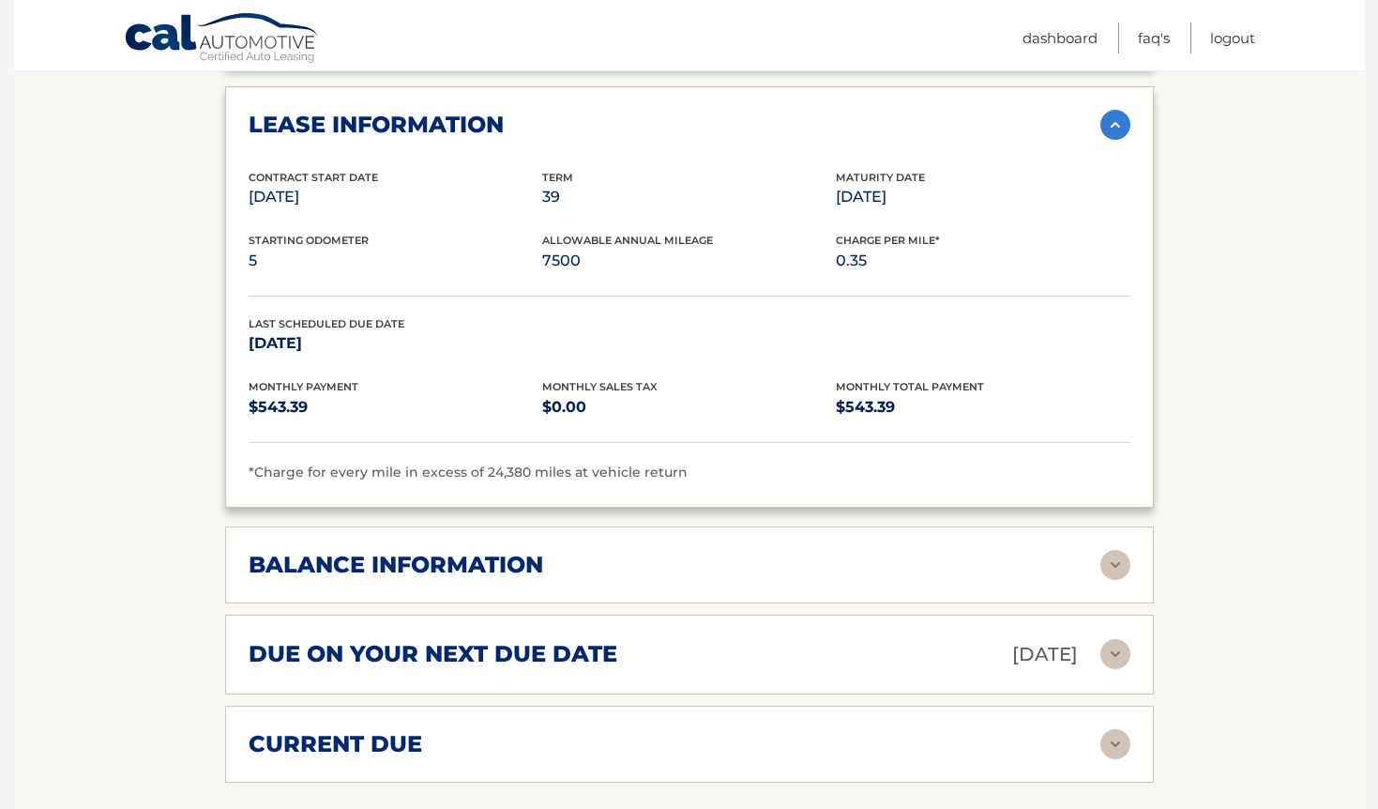
scroll to position [1876, 0]
click at [355, 550] on h2 "balance information" at bounding box center [396, 564] width 295 height 28
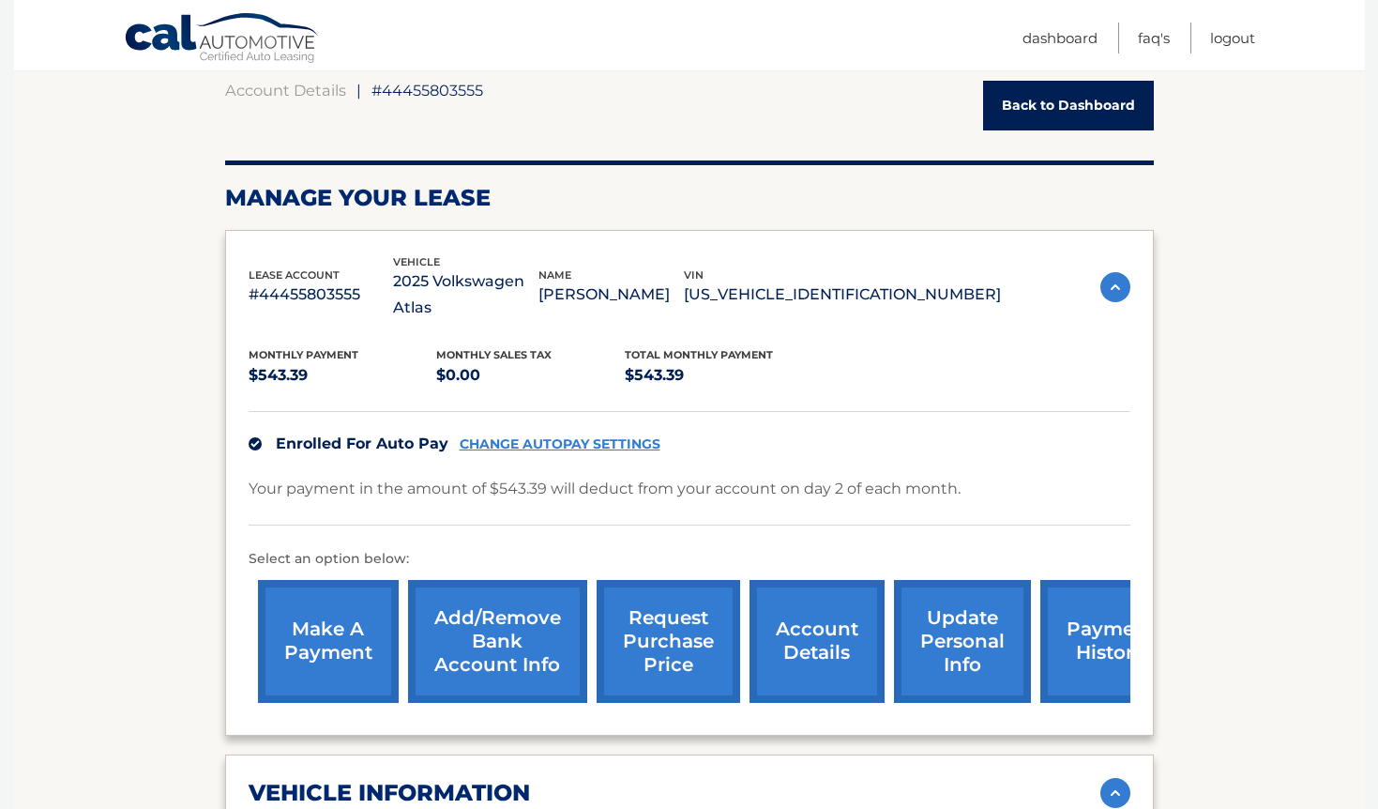
scroll to position [184, 0]
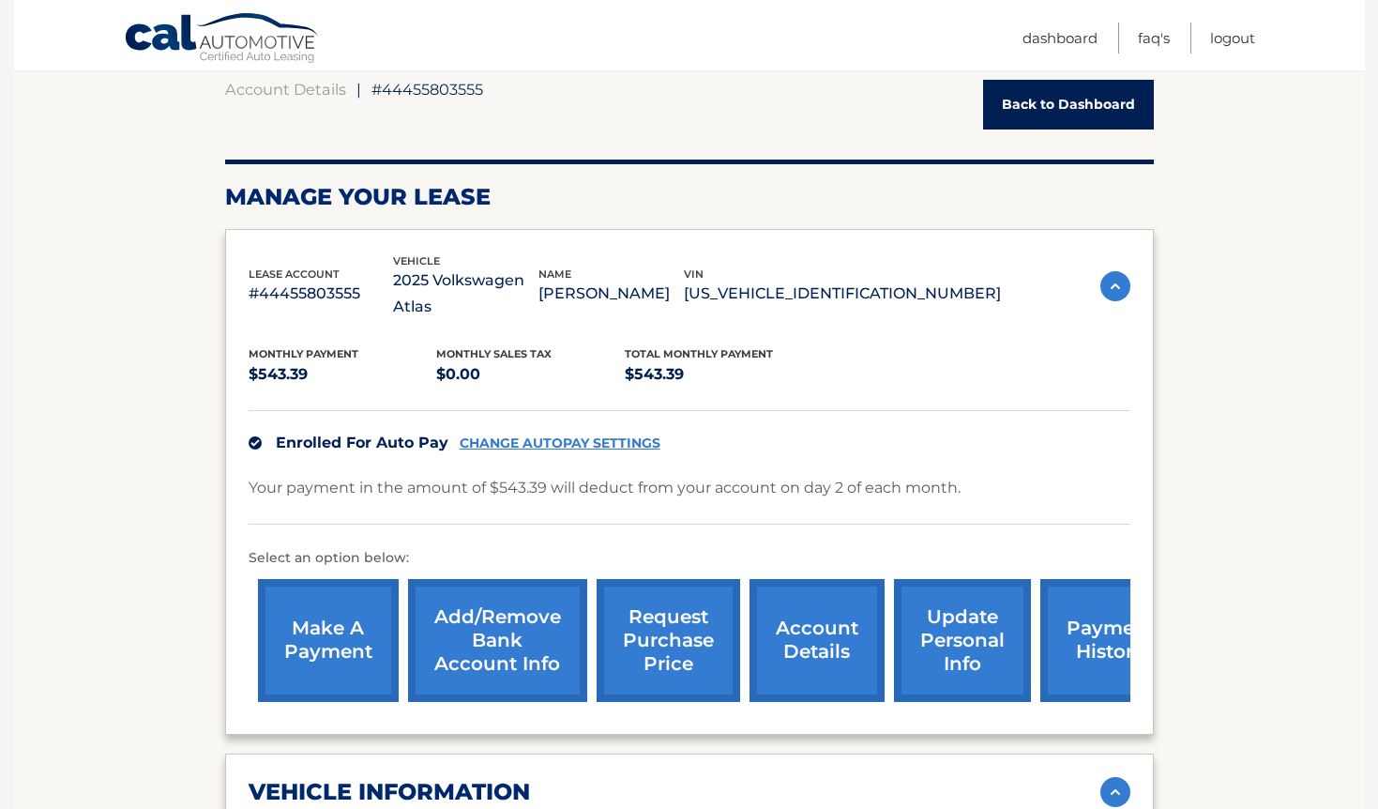
click at [824, 624] on link "account details" at bounding box center [817, 640] width 135 height 123
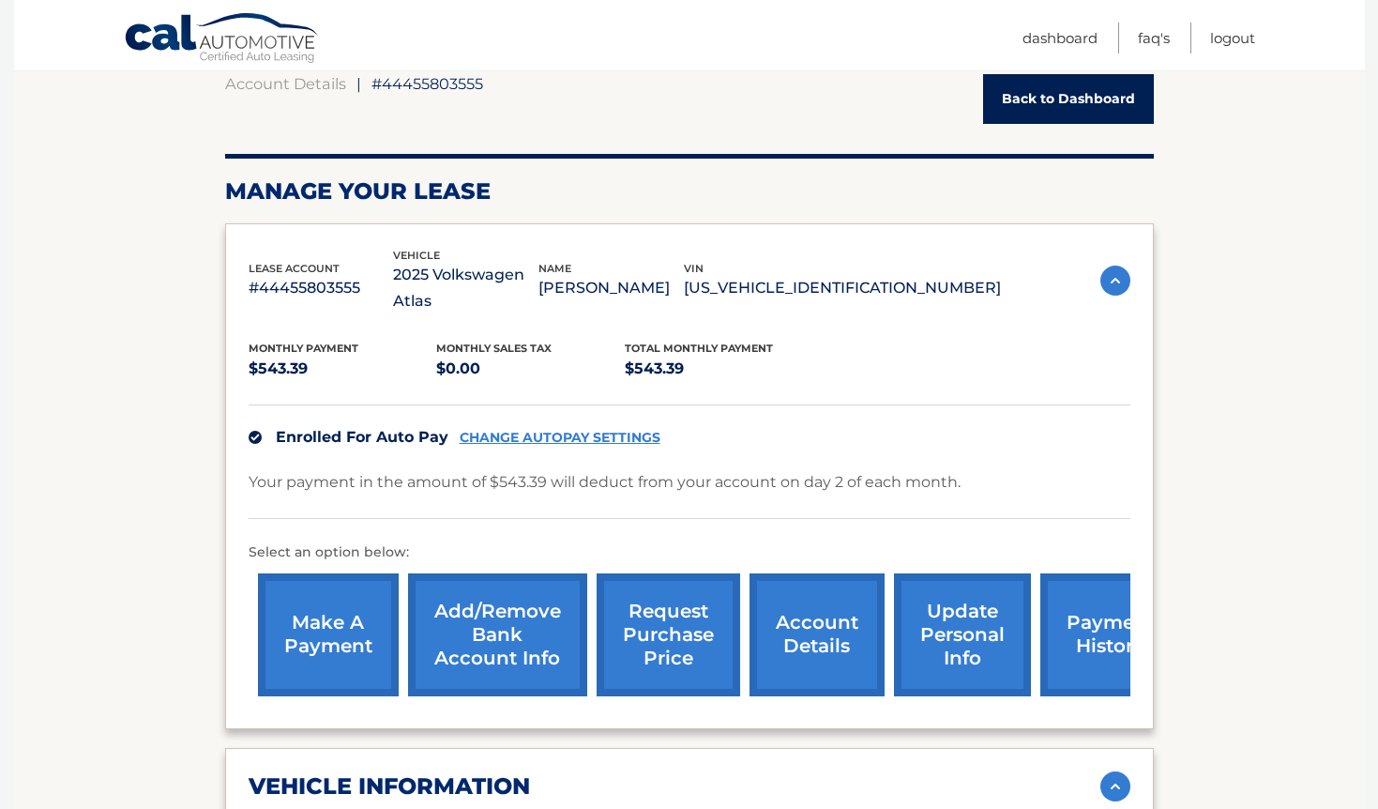
scroll to position [136, 0]
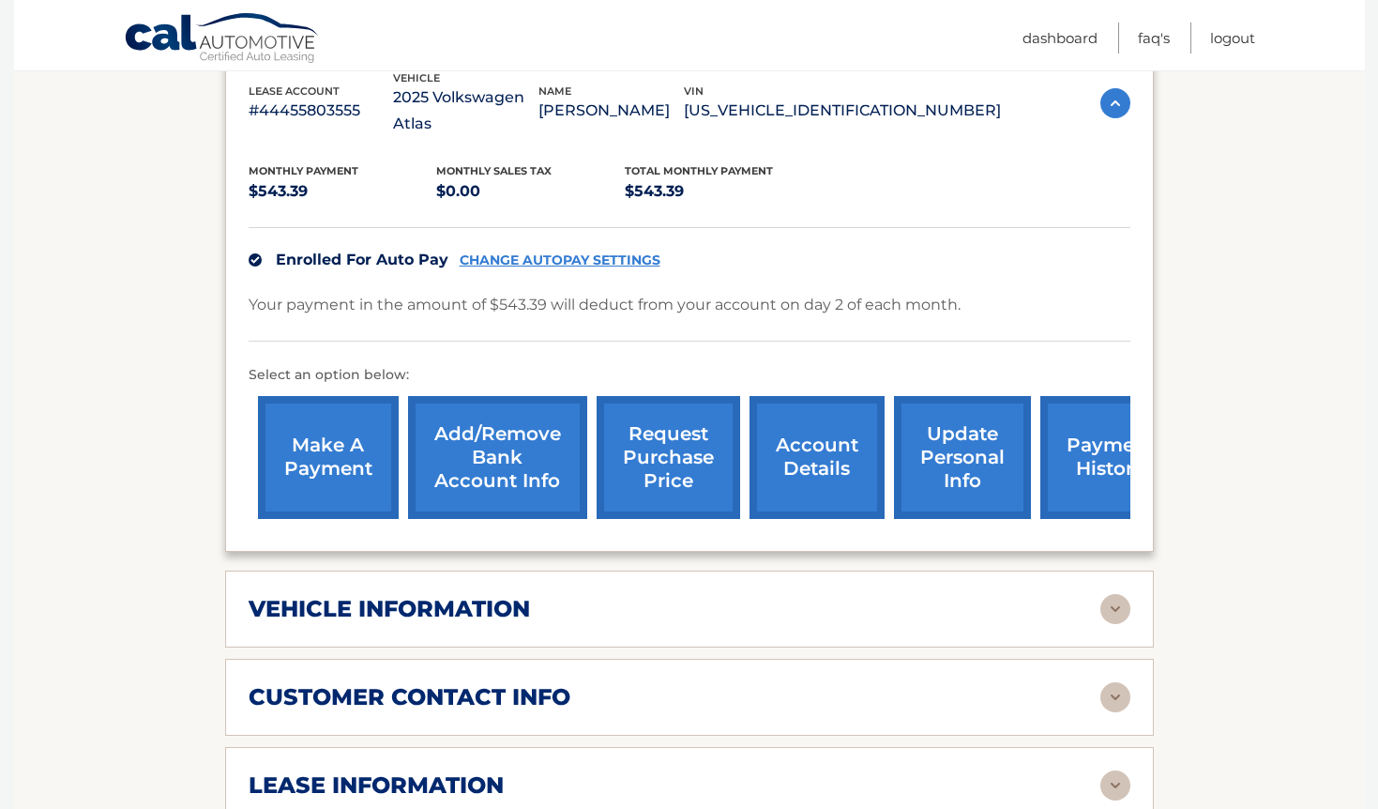
scroll to position [369, 0]
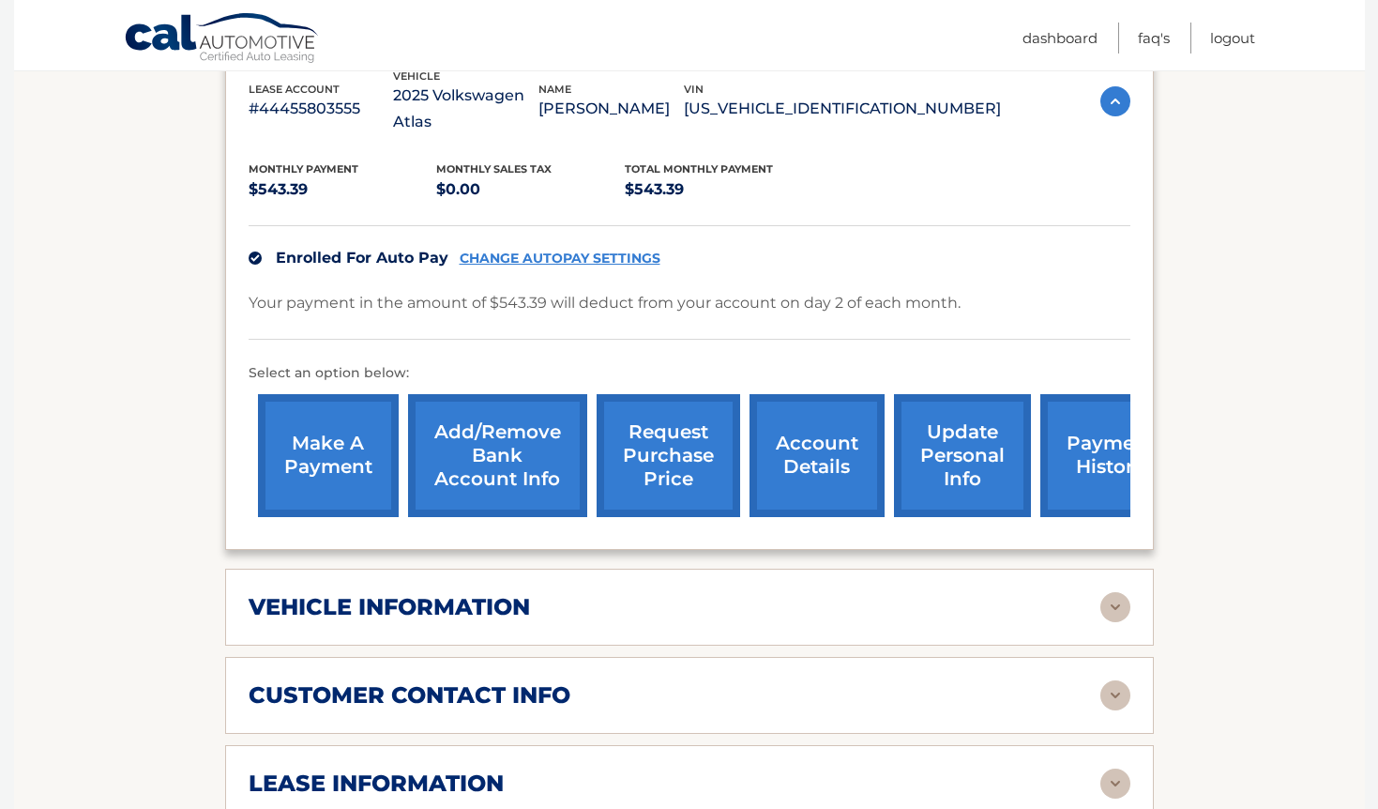
click at [1134, 601] on div "vehicle information vehicle Year 2025 vehicle make Volkswagen vehicle model Atl…" at bounding box center [689, 606] width 929 height 77
click at [1113, 592] on img at bounding box center [1115, 607] width 30 height 30
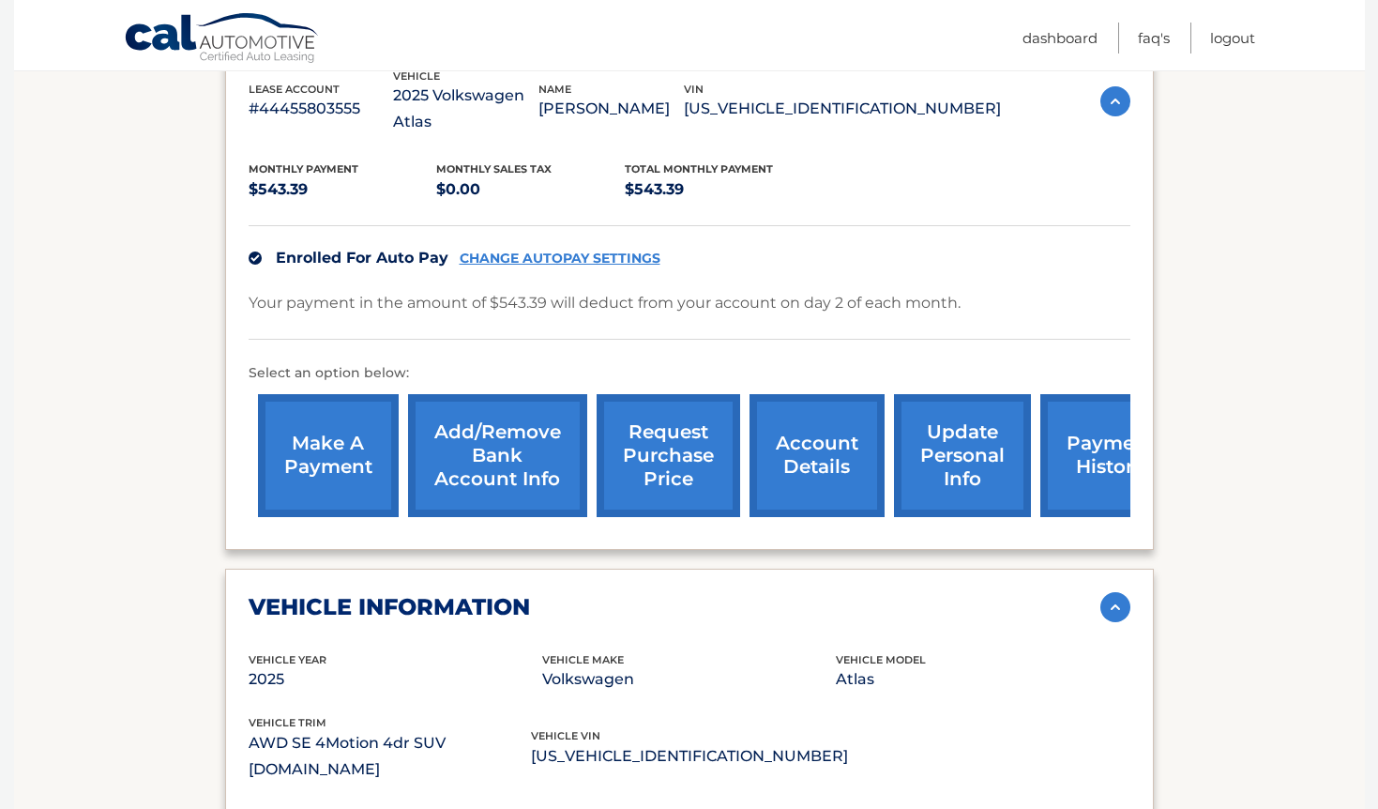
click at [1113, 592] on img at bounding box center [1115, 607] width 30 height 30
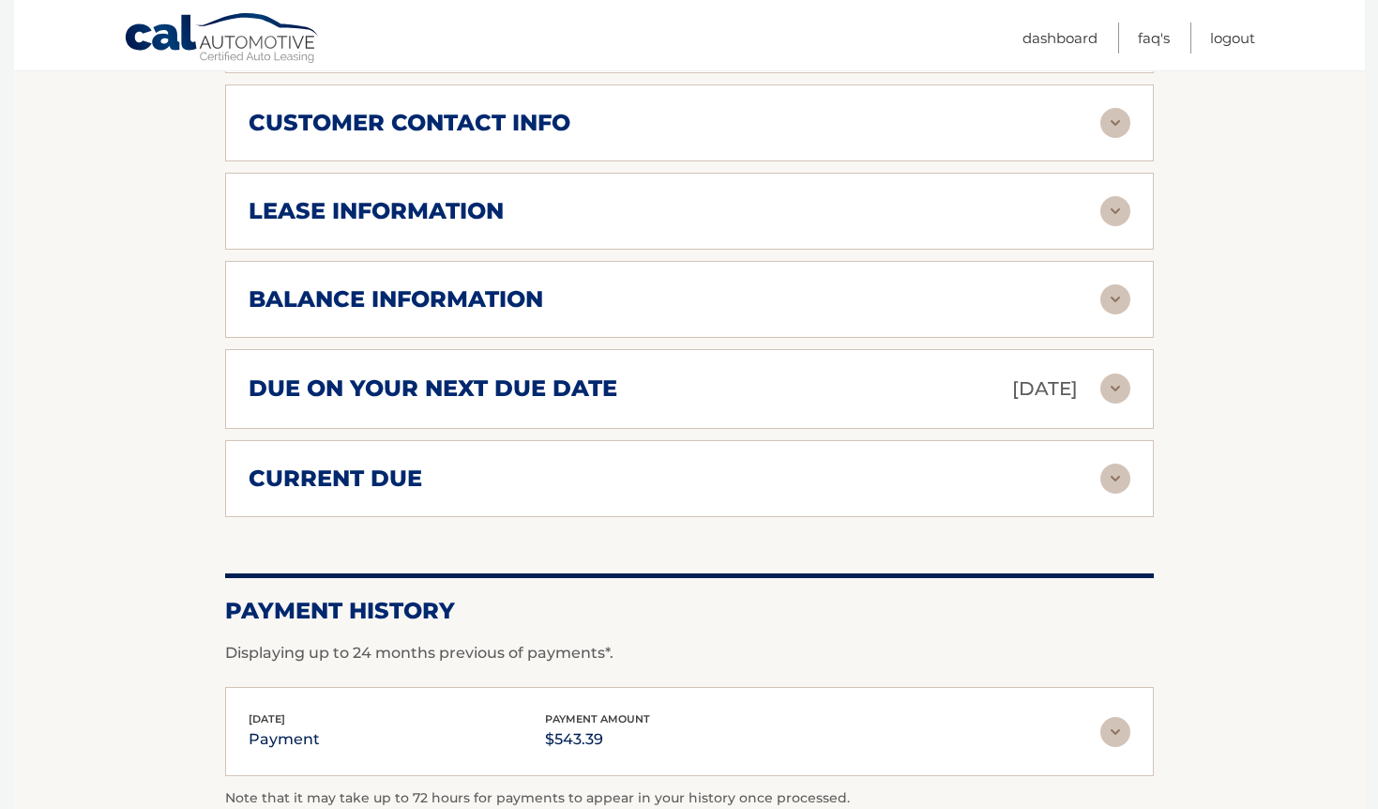
scroll to position [958, 0]
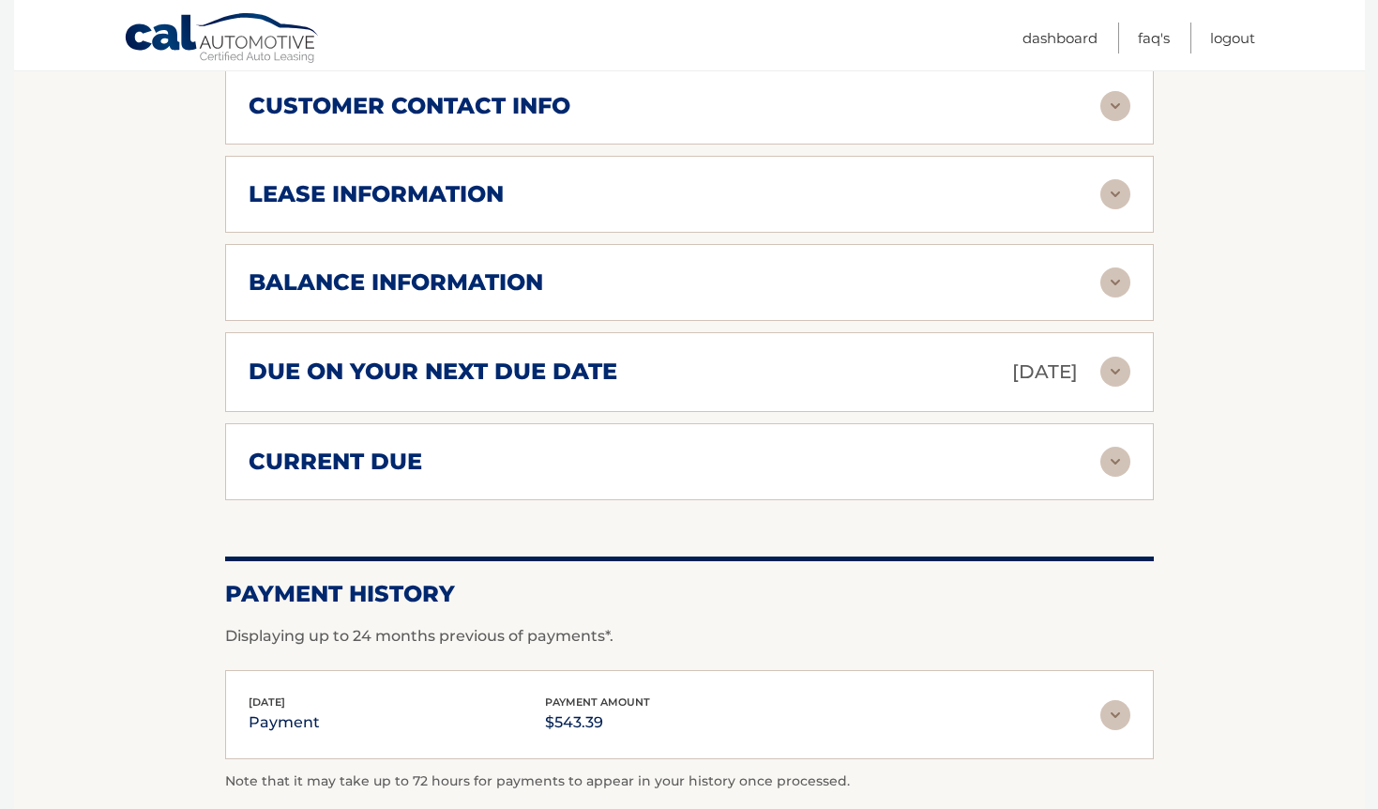
click at [1073, 268] on div "balance information" at bounding box center [675, 282] width 852 height 28
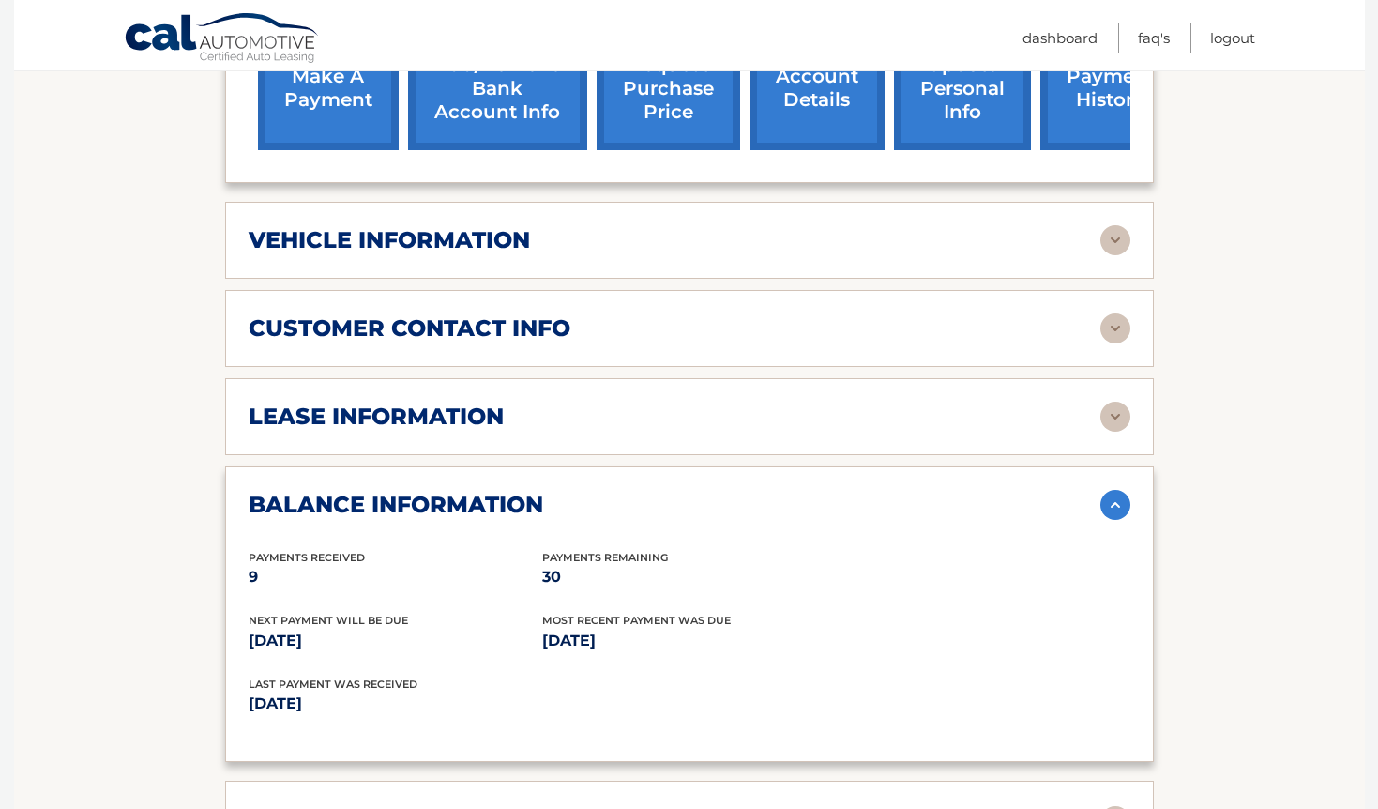
scroll to position [734, 0]
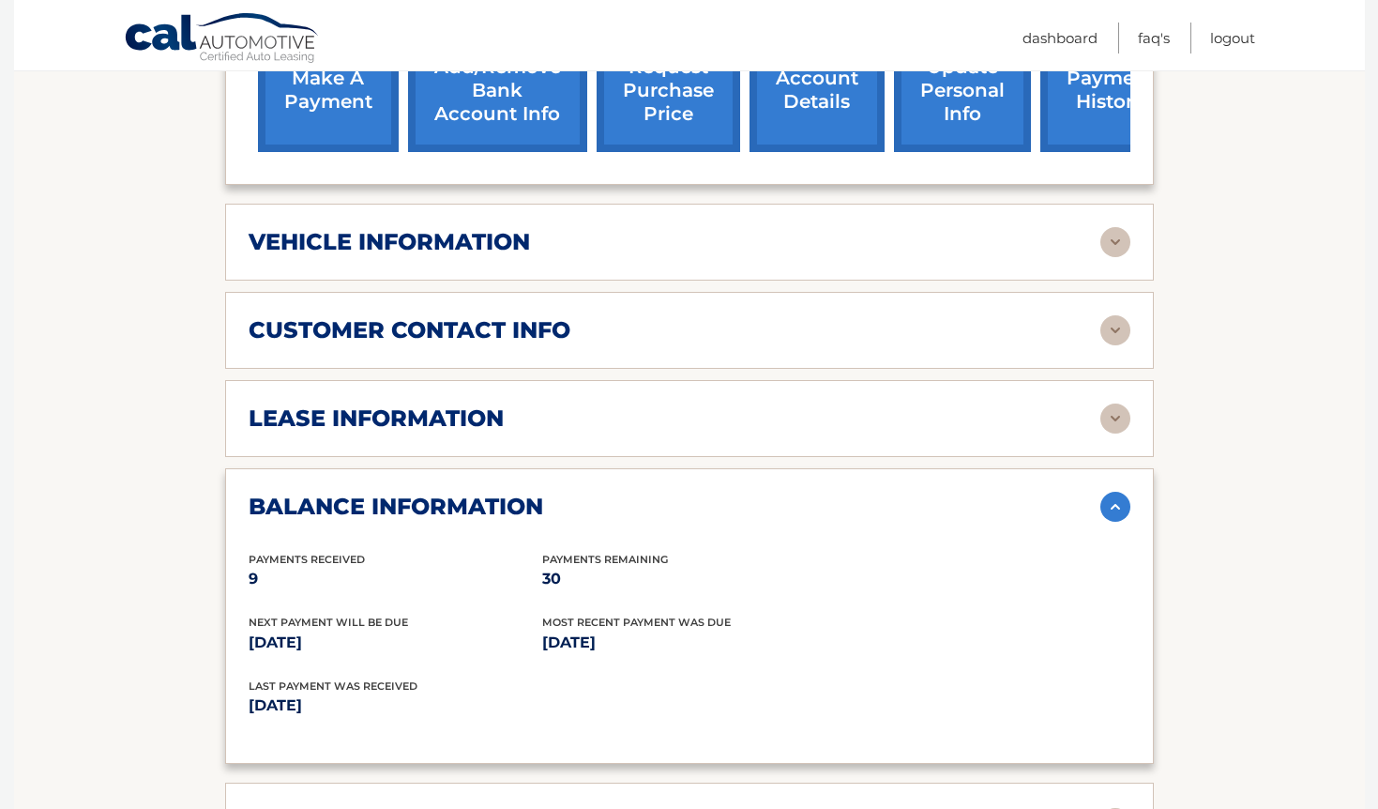
click at [1110, 403] on img at bounding box center [1115, 418] width 30 height 30
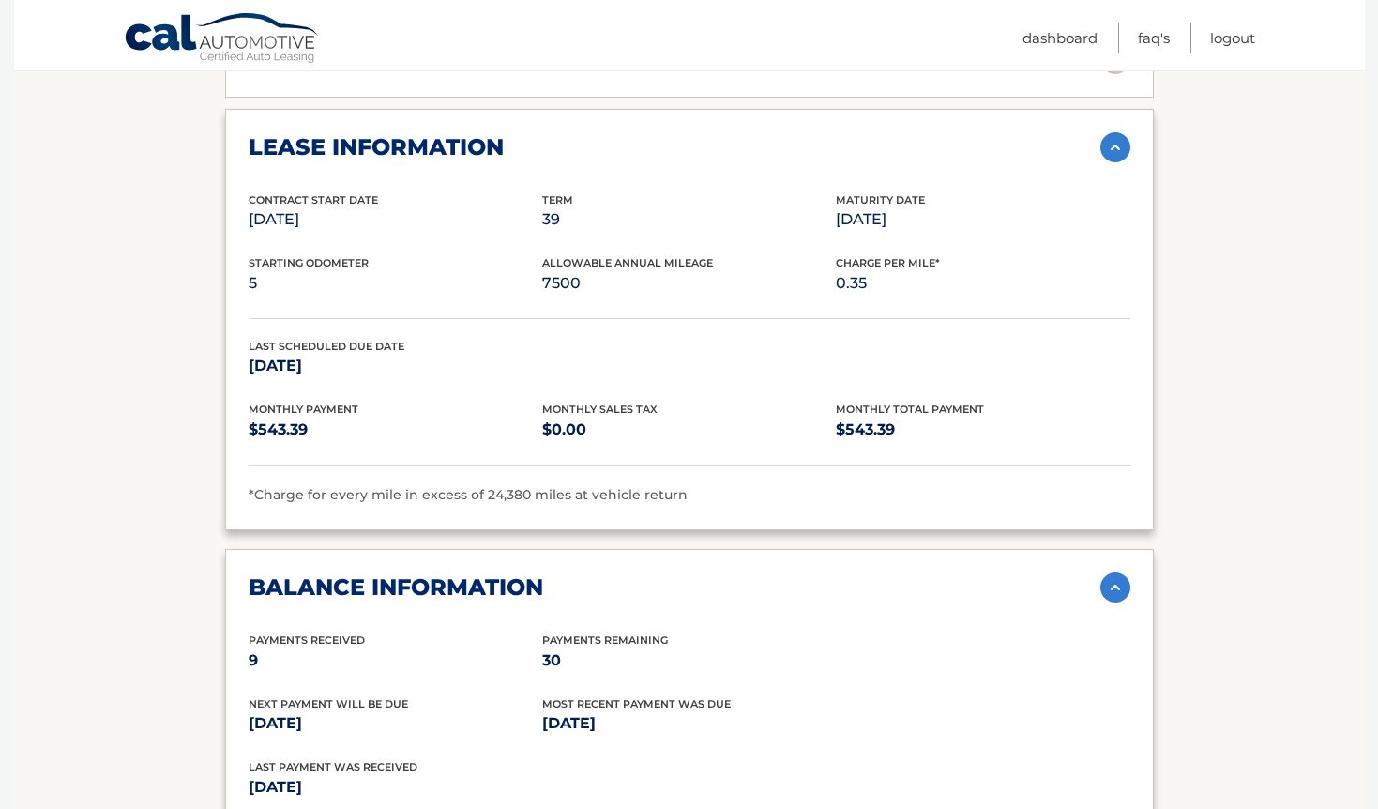
scroll to position [1011, 0]
